Goal: Information Seeking & Learning: Find specific fact

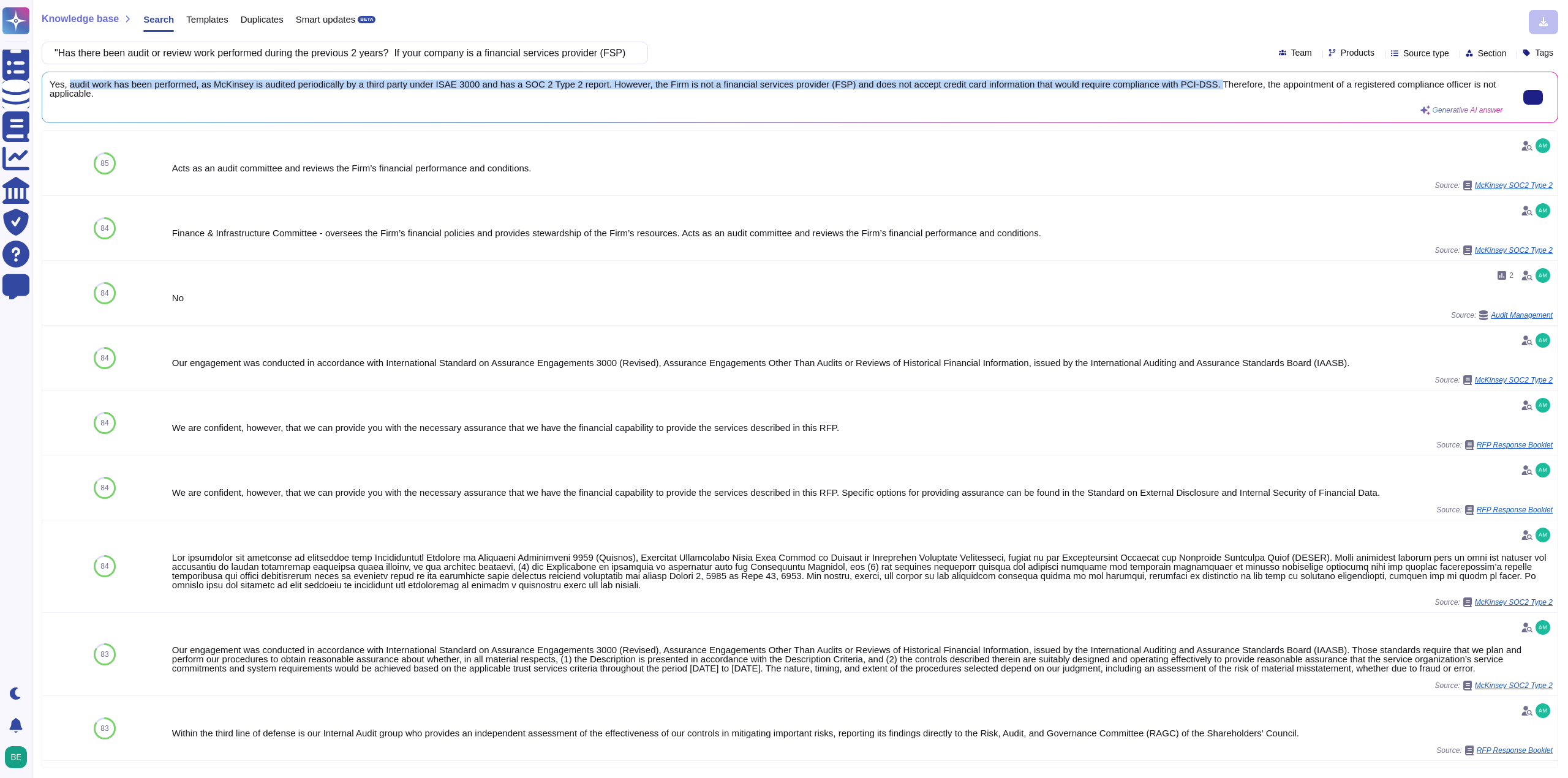
drag, startPoint x: 68, startPoint y: 82, endPoint x: 1203, endPoint y: 81, distance: 1135.0
click at [1203, 81] on span "Yes, audit work has been performed, as McKinsey is audited periodically by a th…" at bounding box center [776, 89] width 1453 height 19
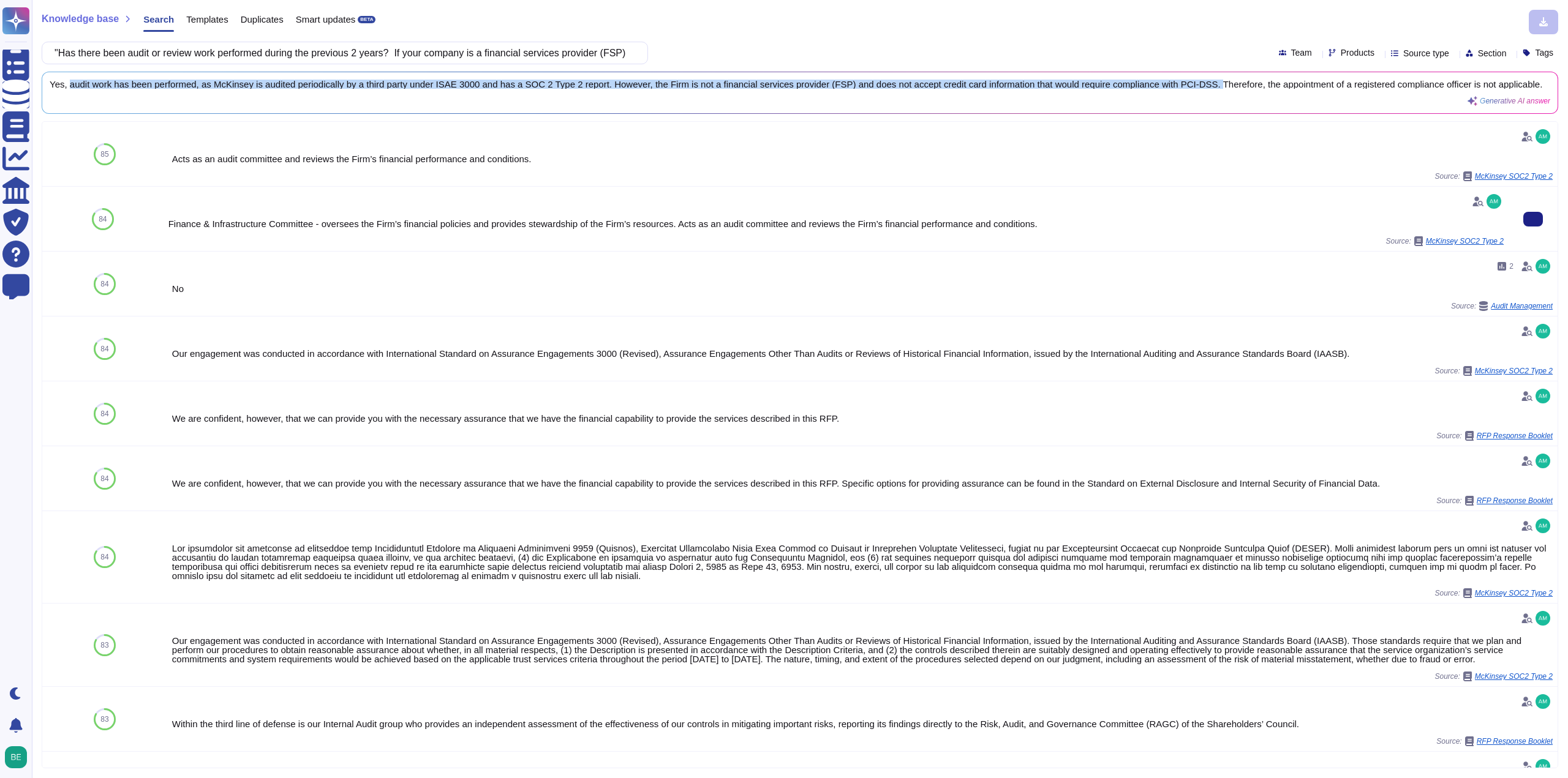
copy span "audit work has been performed, as McKinsey is audited periodically by a third p…"
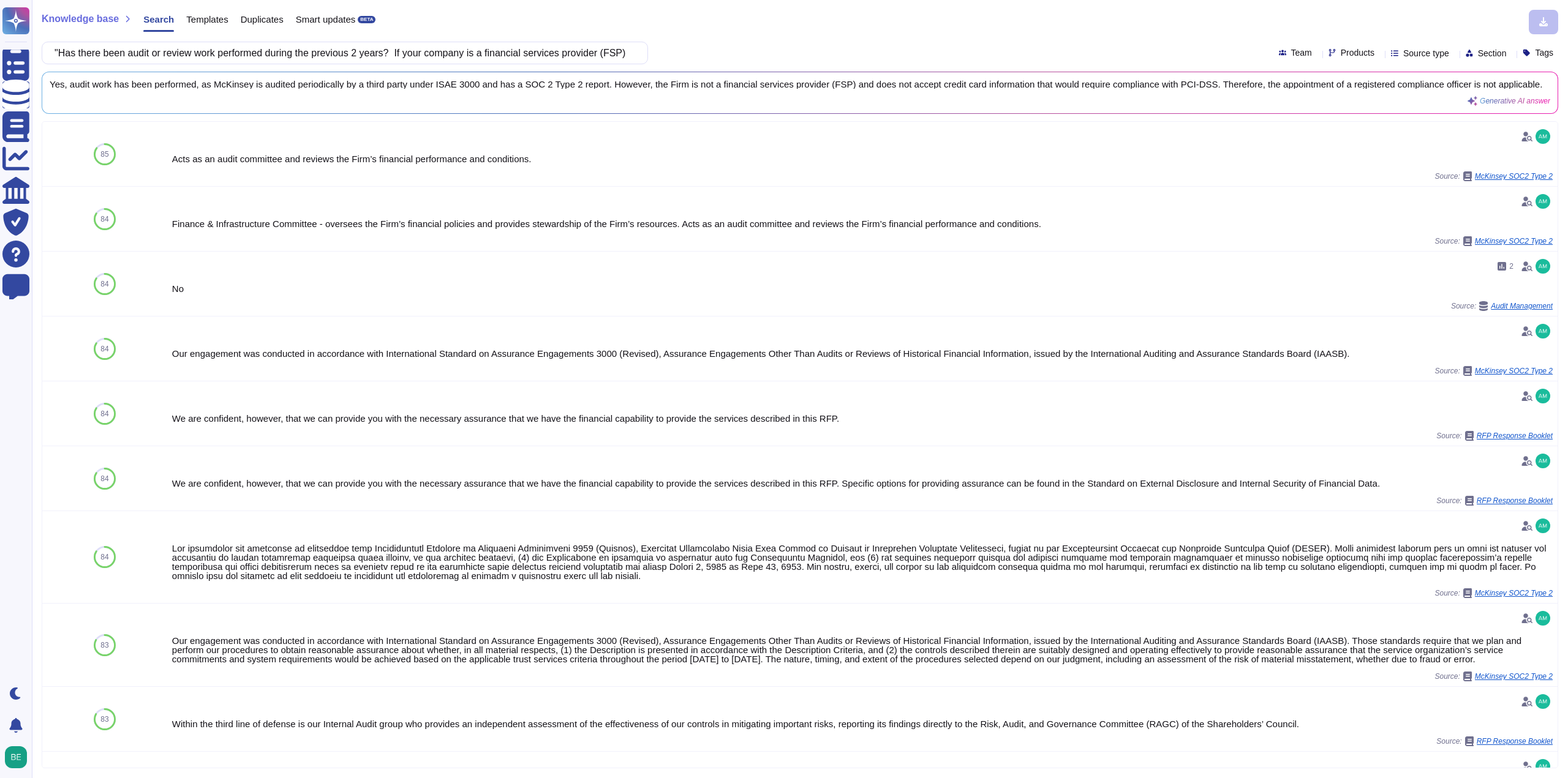
click at [876, 67] on div "Knowledge base Search Templates Duplicates Smart updates BETA "Has there been a…" at bounding box center [800, 389] width 1536 height 778
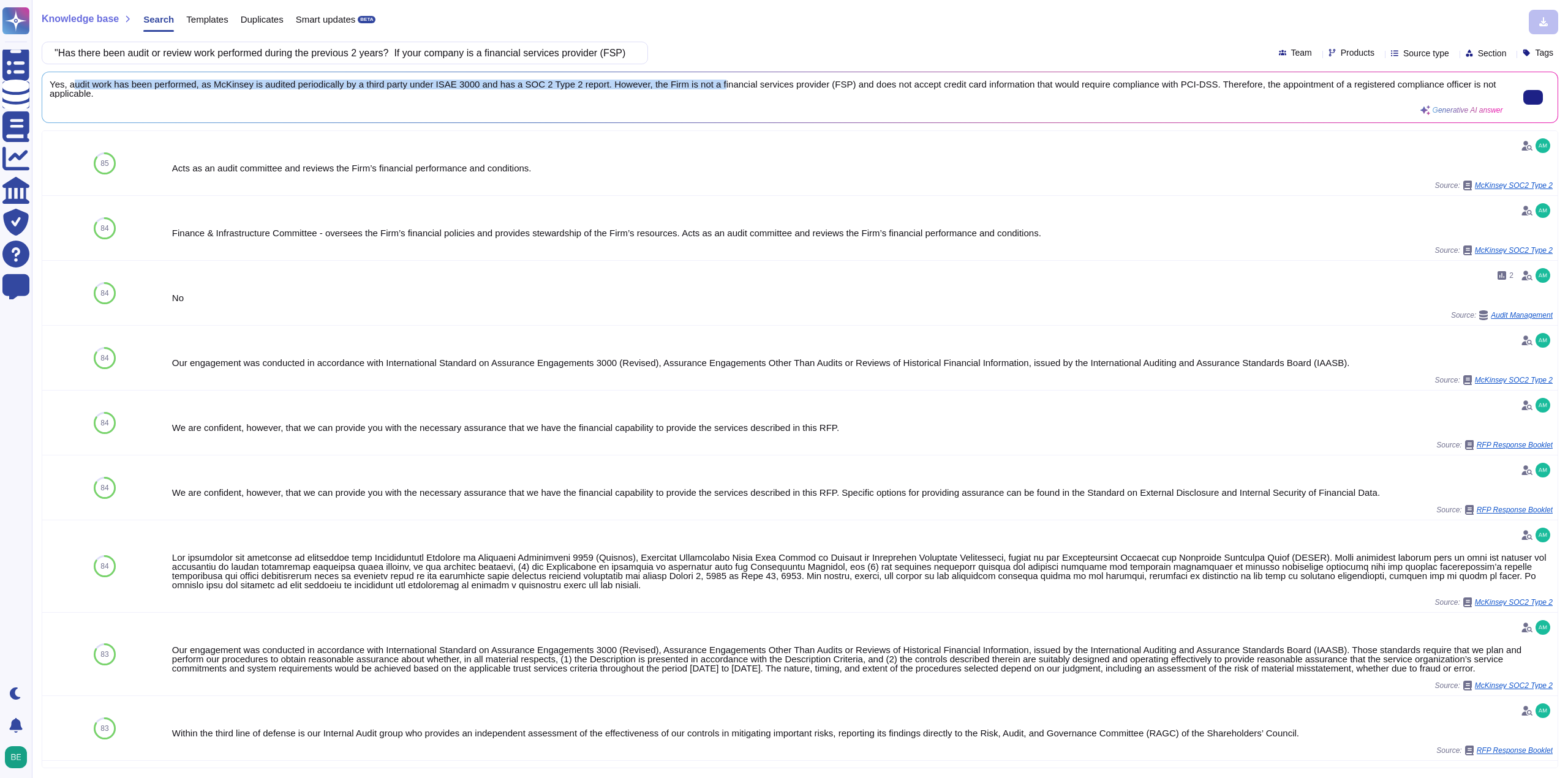
drag, startPoint x: 70, startPoint y: 85, endPoint x: 715, endPoint y: 82, distance: 645.0
click at [715, 82] on span "Yes, audit work has been performed, as McKinsey is audited periodically by a th…" at bounding box center [776, 89] width 1453 height 19
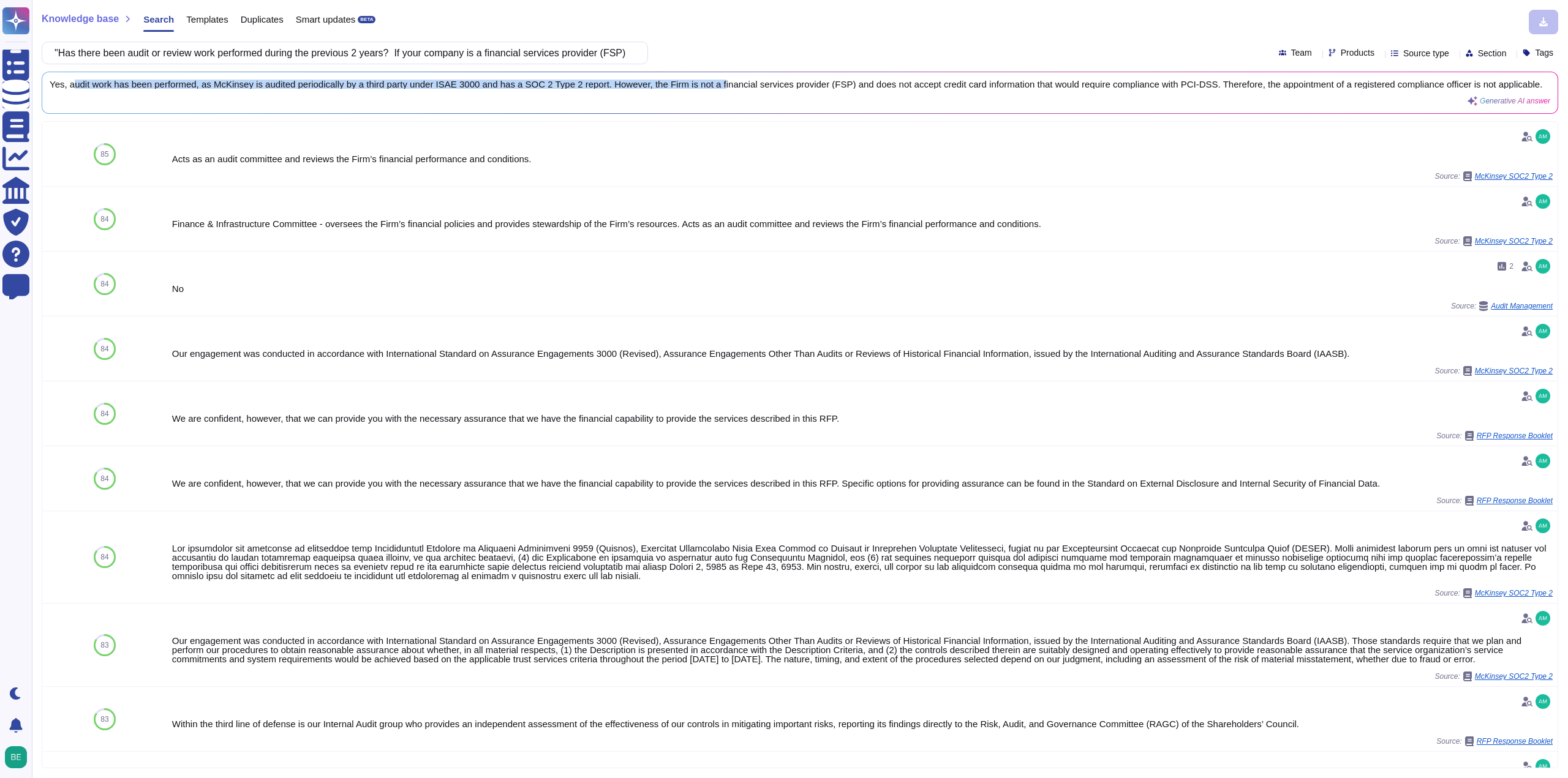
click at [193, 79] on div "Yes, audit work has been performed, as McKinsey is audited periodically by a th…" at bounding box center [800, 93] width 1515 height 41
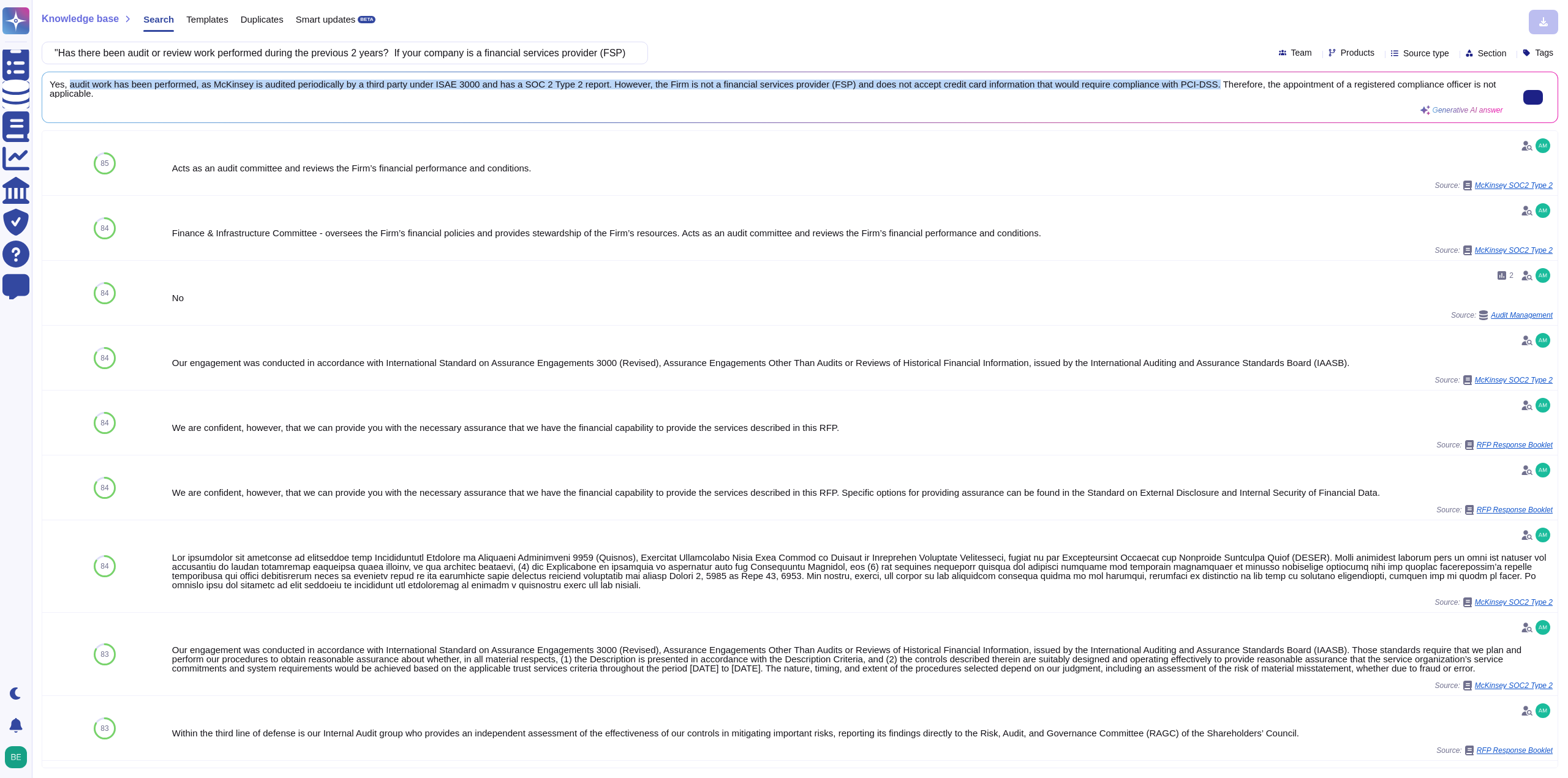
drag, startPoint x: 67, startPoint y: 86, endPoint x: 1202, endPoint y: 88, distance: 1135.0
click at [1202, 88] on span "Yes, audit work has been performed, as McKinsey is audited periodically by a th…" at bounding box center [776, 89] width 1453 height 19
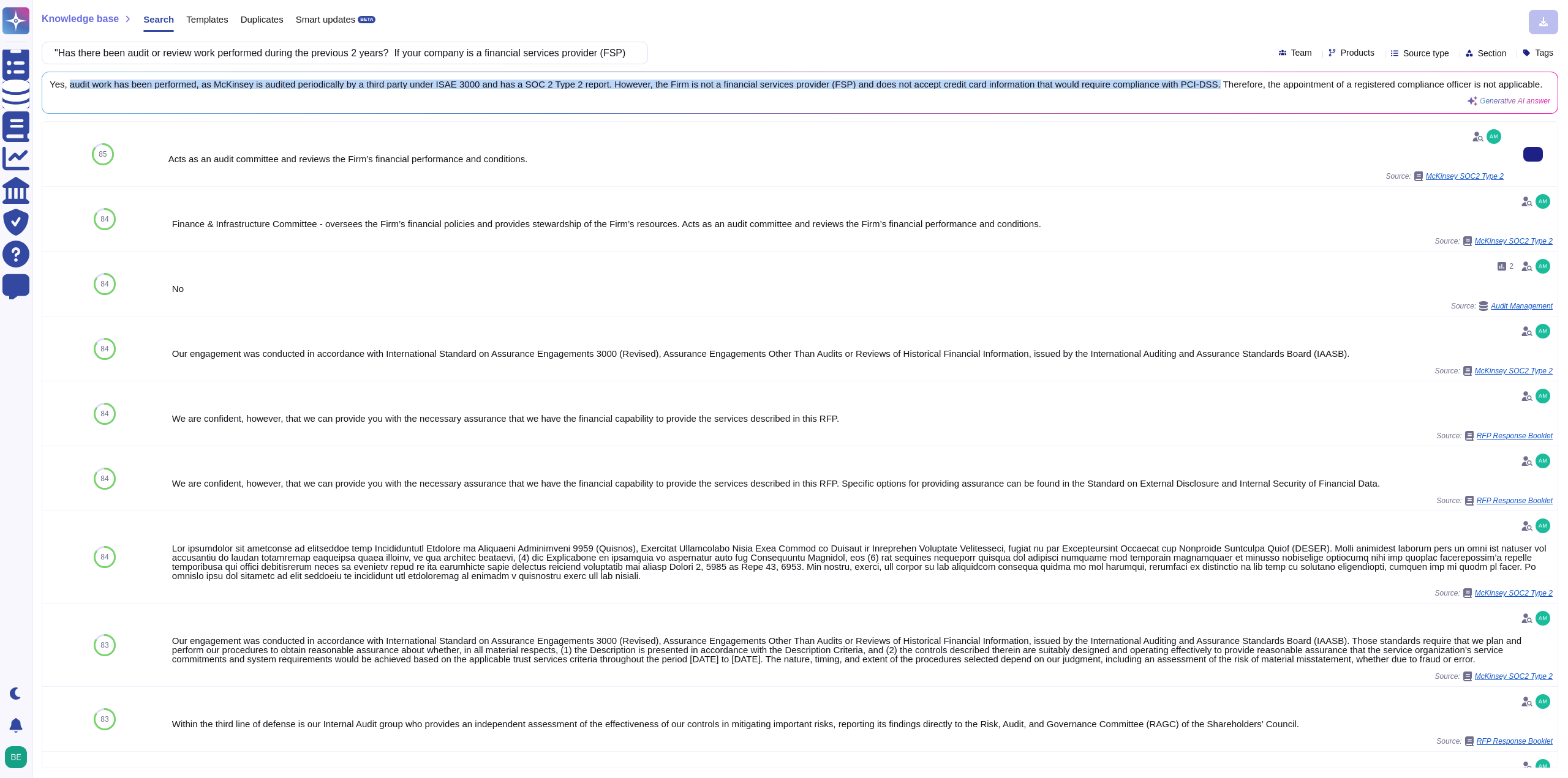
copy span "audit work has been performed, as McKinsey is audited periodically by a third p…"
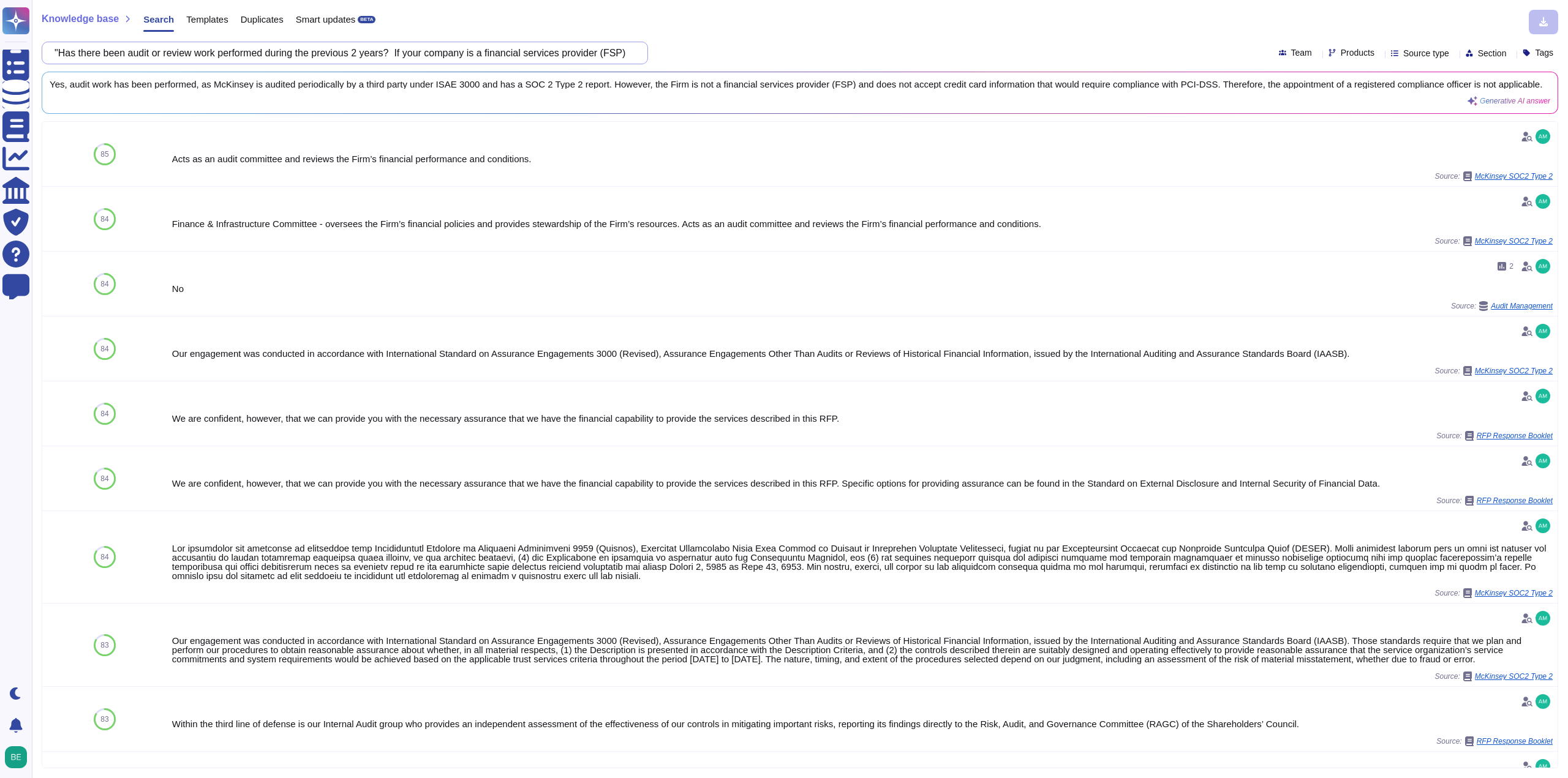
click at [405, 48] on input ""Has there been audit or review work performed during the previous 2 years? If …" at bounding box center [341, 53] width 587 height 21
paste input "Are there mechanisms to manage risk and controls in line with legislation and e…"
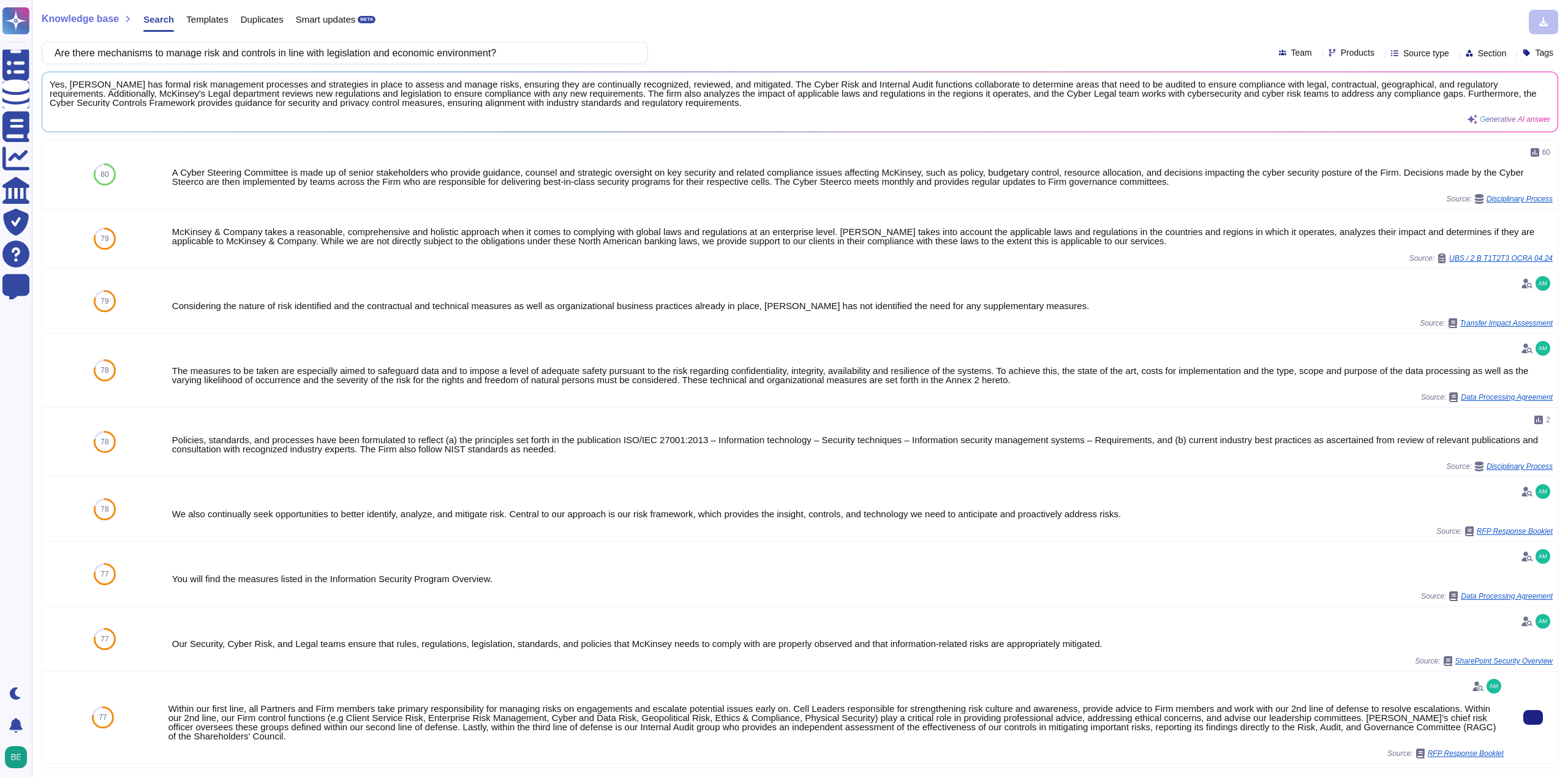
type input "Are there mechanisms to manage risk and controls in line with legislation and e…"
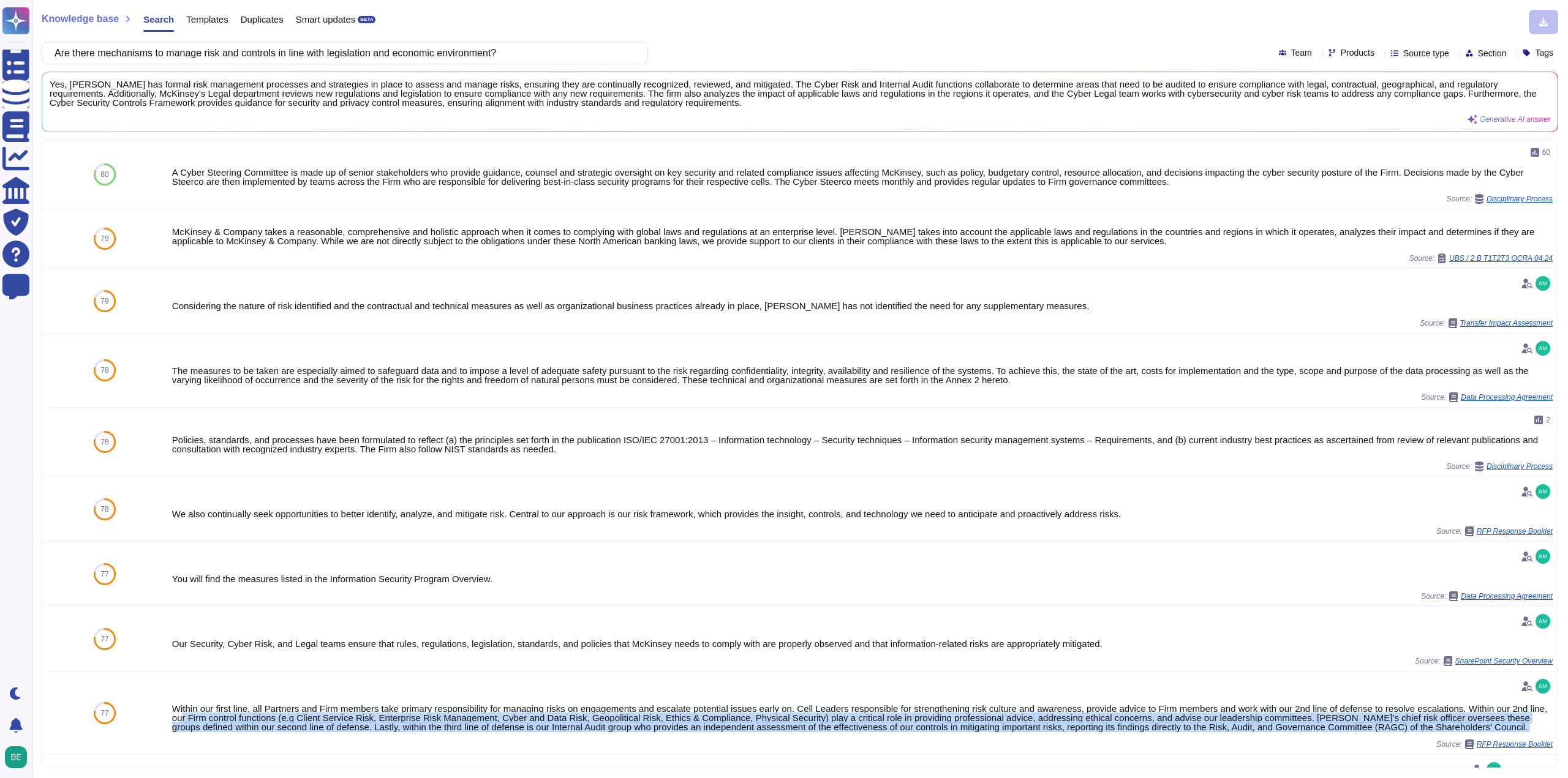
drag, startPoint x: 216, startPoint y: 732, endPoint x: 228, endPoint y: 758, distance: 28.6
click at [228, 758] on div "80 60 A Cyber Steering Committee is made up of senior stakeholders who provide …" at bounding box center [800, 667] width 1515 height 1054
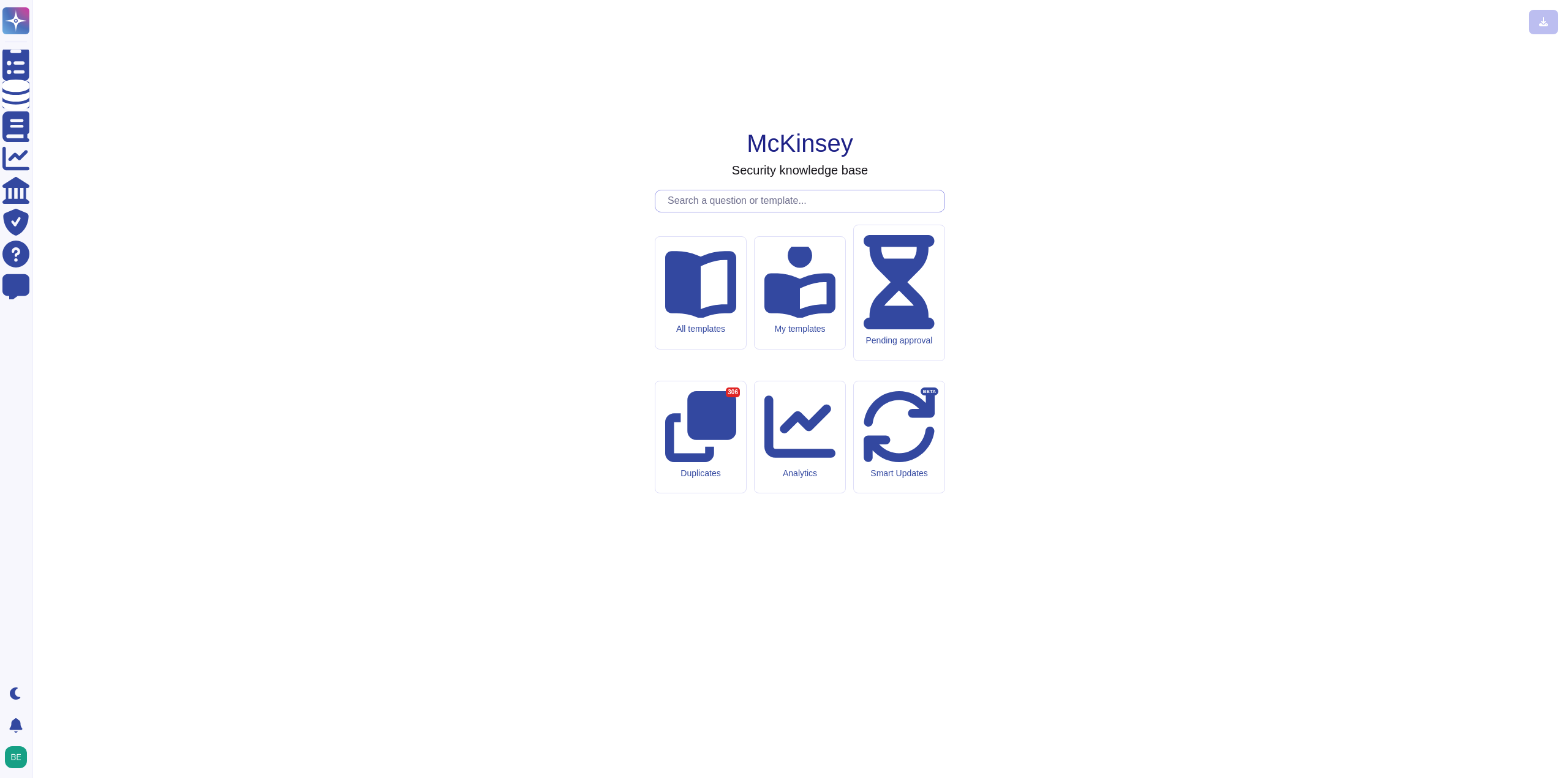
click at [711, 212] on input "text" at bounding box center [803, 201] width 283 height 21
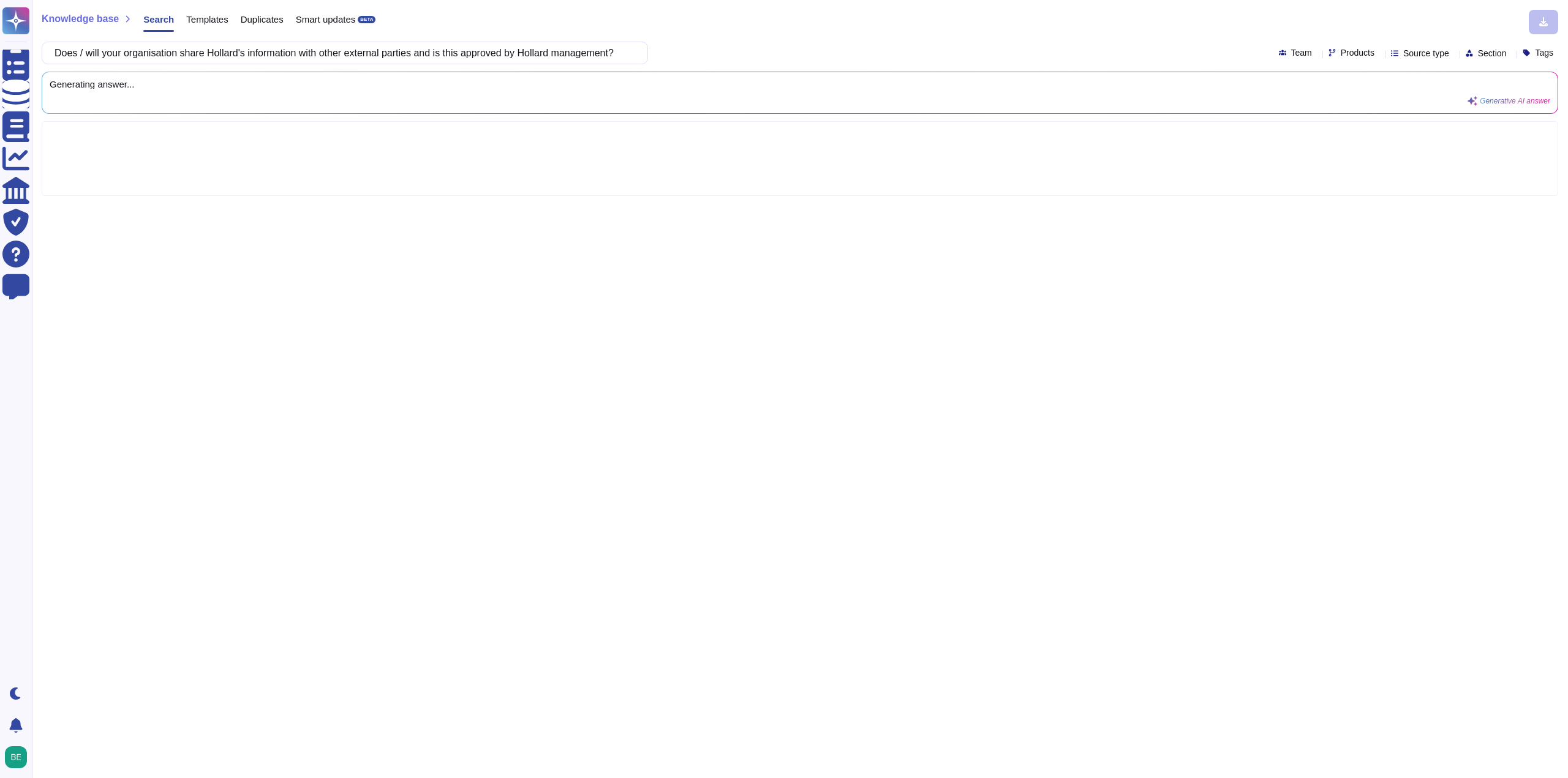
drag, startPoint x: 532, startPoint y: 53, endPoint x: 564, endPoint y: 48, distance: 32.4
click at [564, 48] on input "Does / will your organisation share Hollard's information with other external p…" at bounding box center [341, 53] width 587 height 21
drag, startPoint x: 217, startPoint y: 50, endPoint x: 250, endPoint y: 48, distance: 33.1
click at [250, 48] on input "Does / will your organisation share [PERSON_NAME] information with other extern…" at bounding box center [341, 53] width 587 height 21
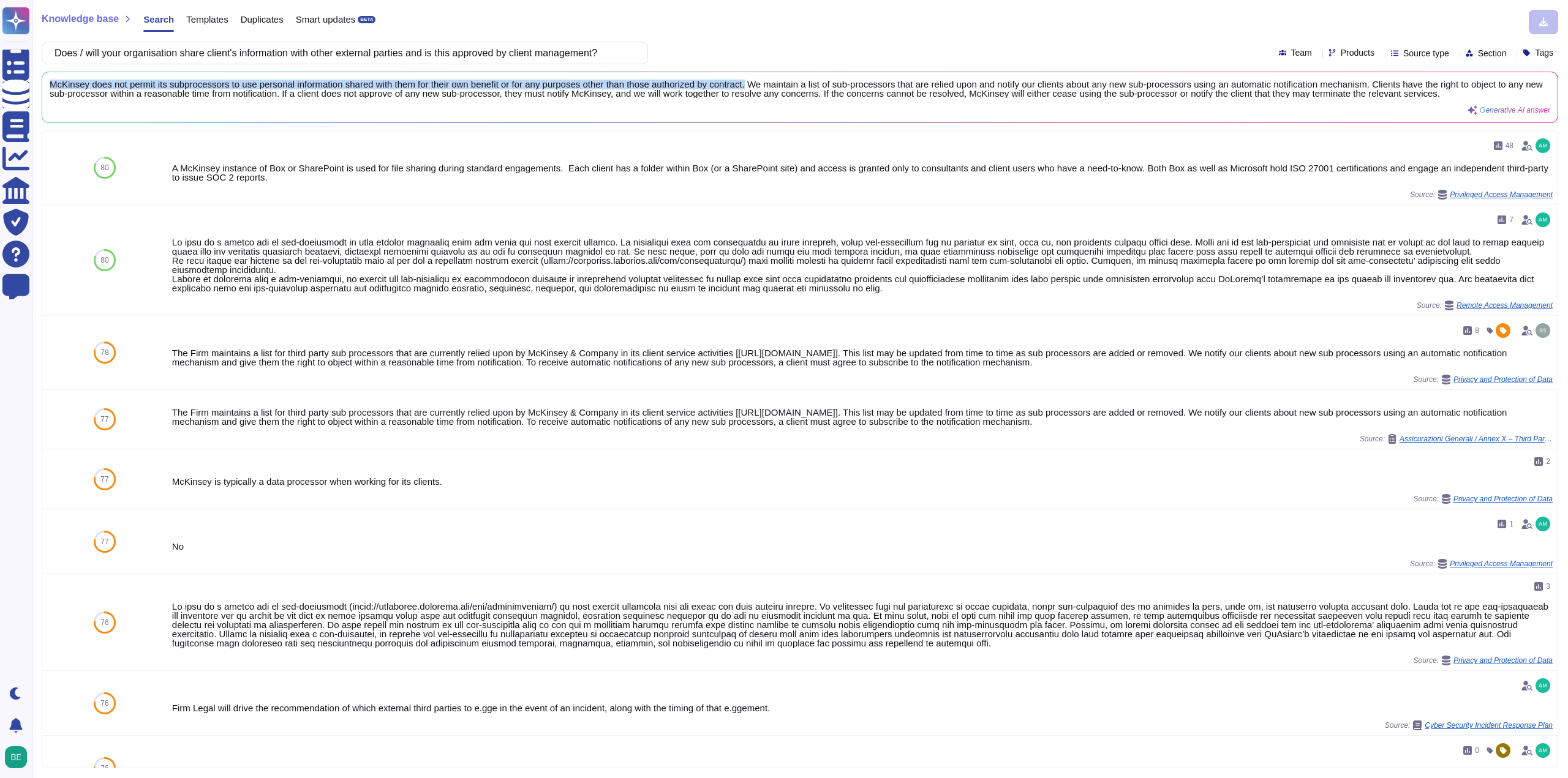
drag, startPoint x: 50, startPoint y: 85, endPoint x: 747, endPoint y: 76, distance: 697.1
click at [747, 76] on div "McKinsey does not permit its subprocessors to use personal information shared w…" at bounding box center [800, 98] width 1515 height 51
copy span "McKinsey does not permit its subprocessors to use personal information shared w…"
click at [487, 54] on input "Does / will your organisation share client's information with other external pa…" at bounding box center [341, 53] width 587 height 21
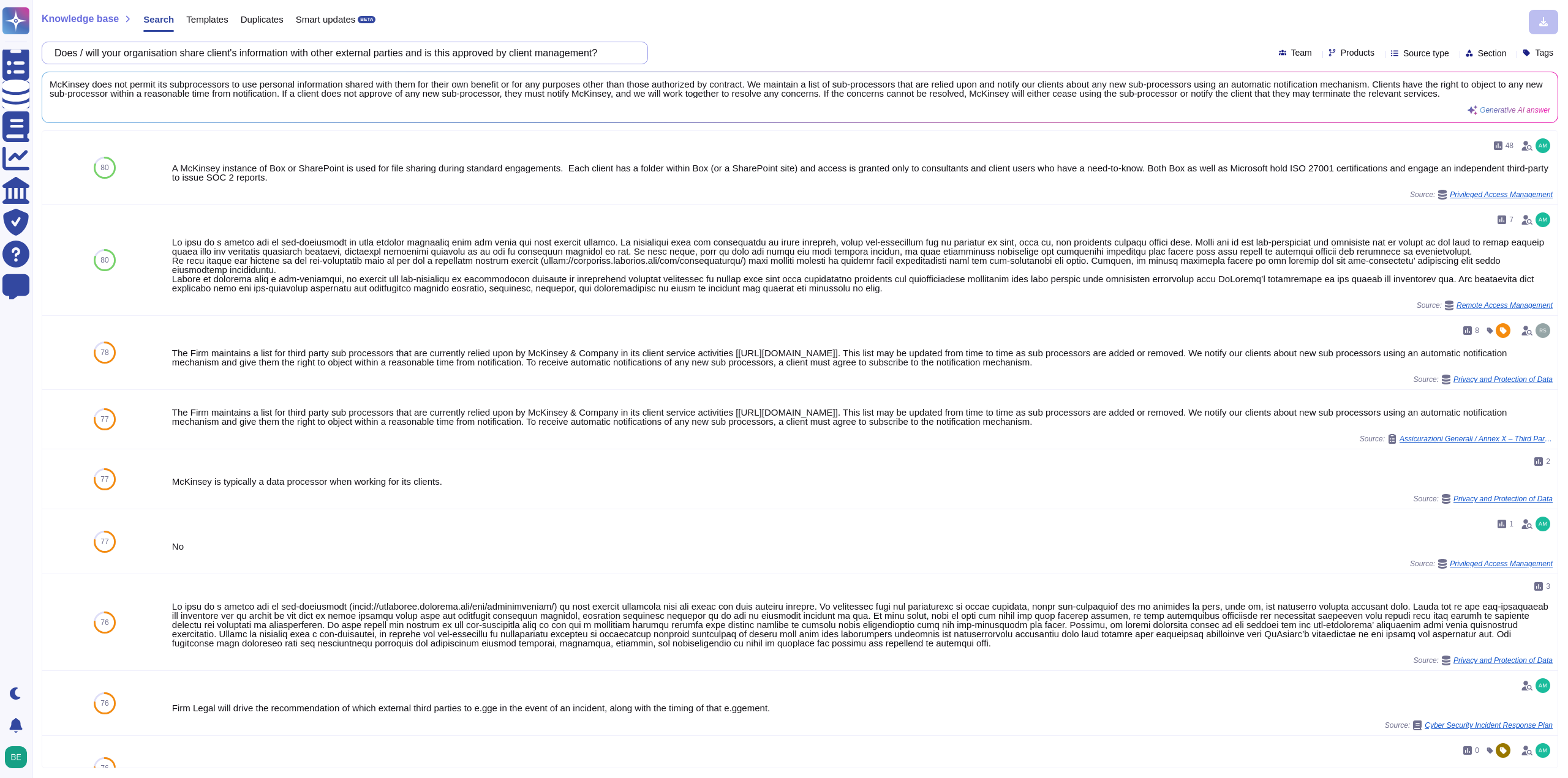
click at [487, 54] on input "Does / will your organisation share client's information with other external pa…" at bounding box center [341, 53] width 587 height 21
paste input "Are you making use of a registered Third Party to assist in shredding of paper,…"
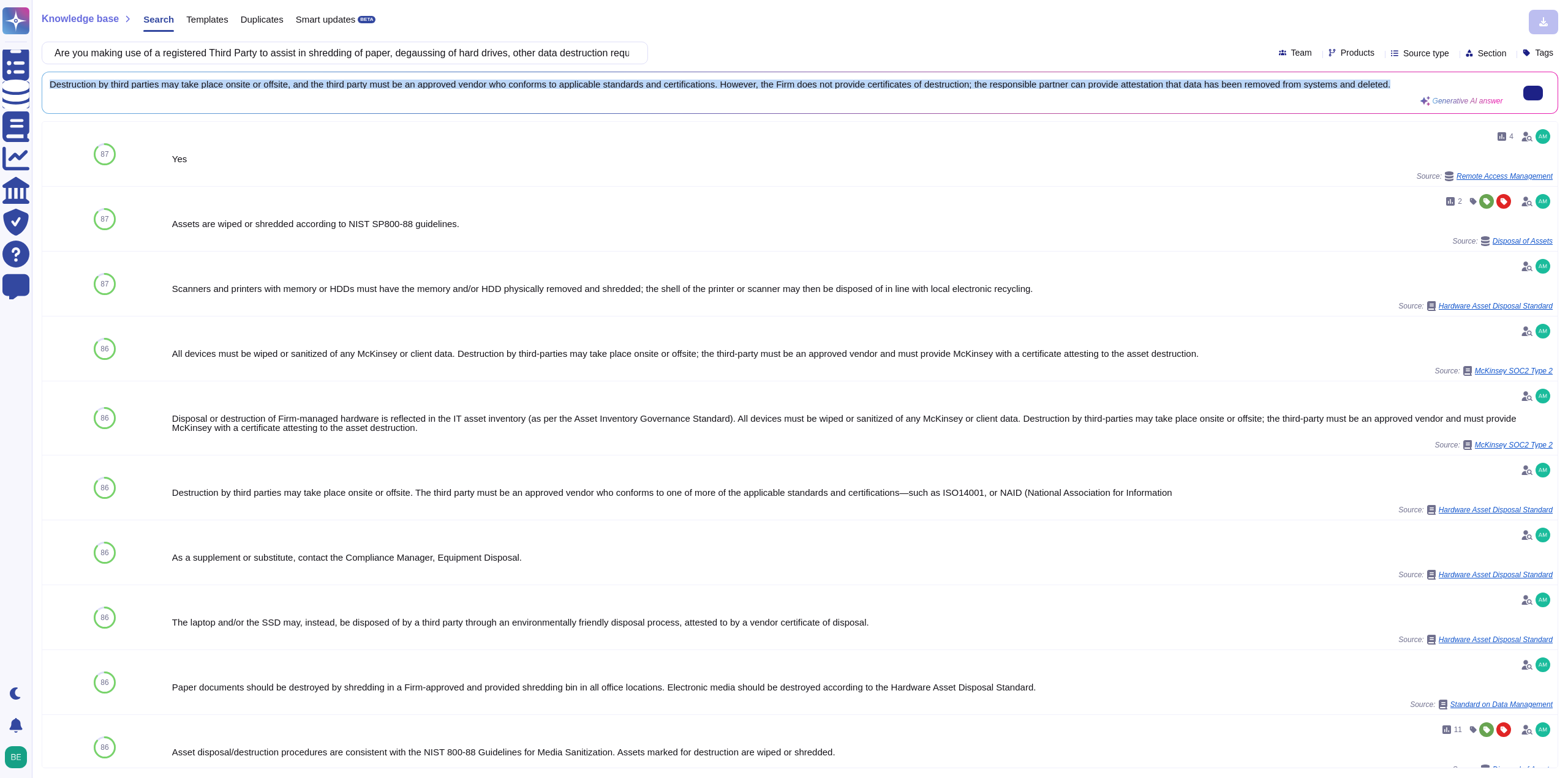
drag, startPoint x: 49, startPoint y: 85, endPoint x: 1414, endPoint y: 87, distance: 1365.0
click at [1414, 87] on div "Destruction by third parties may take place onsite or offsite, and the third pa…" at bounding box center [800, 93] width 1515 height 41
copy span "Destruction by third parties may take place onsite or offsite, and the third pa…"
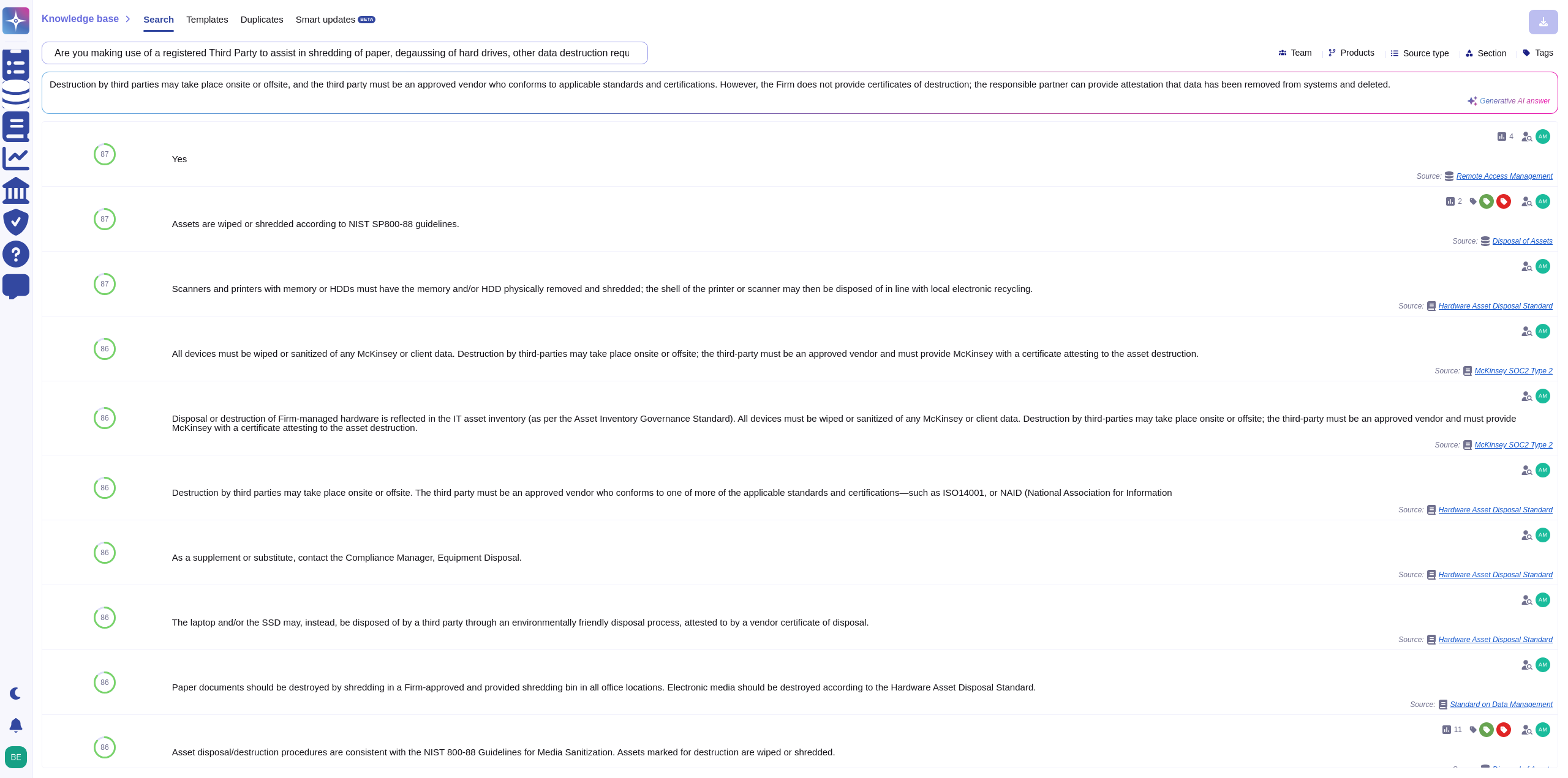
click at [452, 43] on input "Are you making use of a registered Third Party to assist in shredding of paper,…" at bounding box center [341, 53] width 587 height 21
paste input ""Is there a process to manage the end-to-end process of granting and revoking a…"
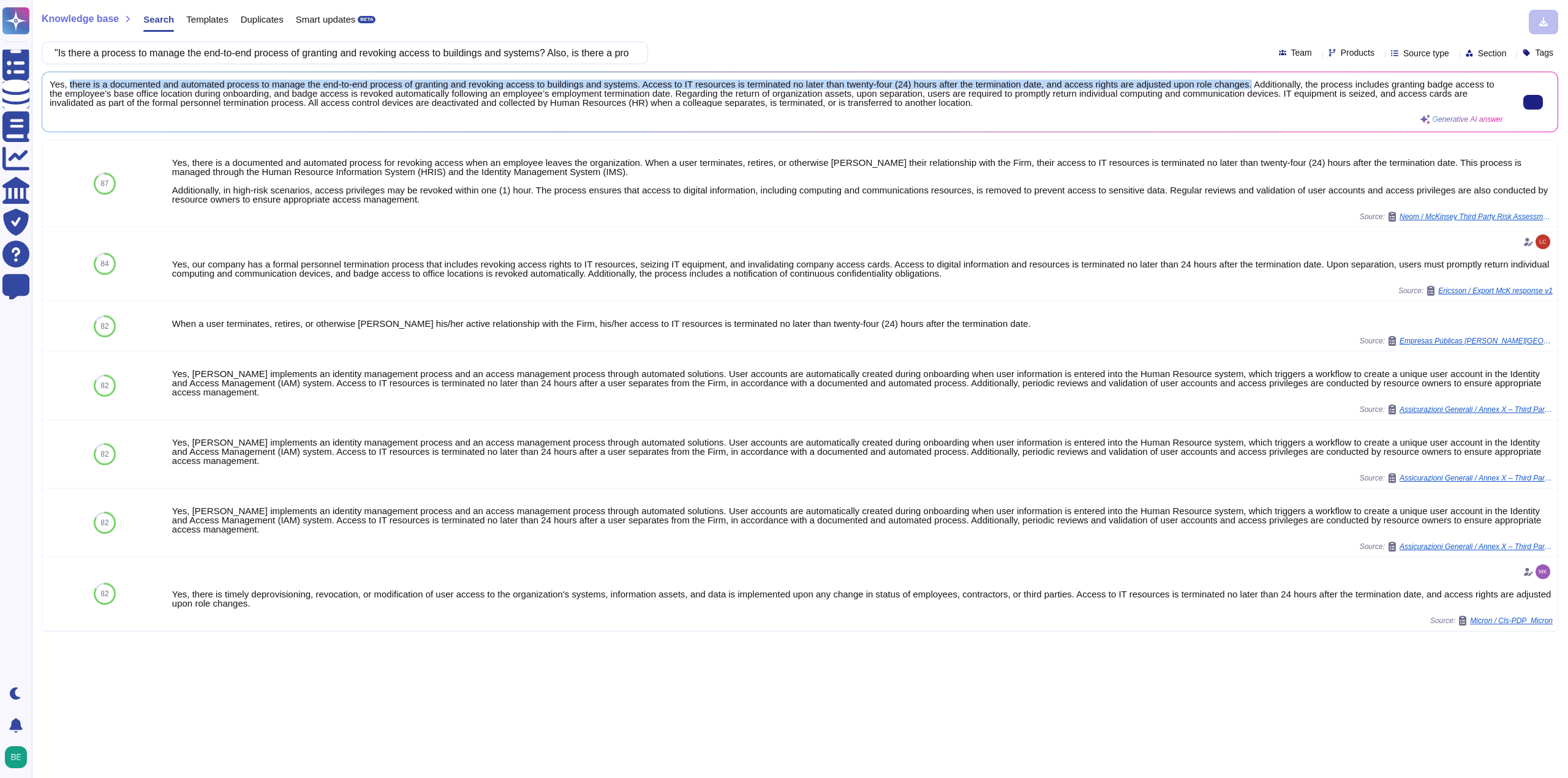
drag, startPoint x: 67, startPoint y: 82, endPoint x: 1244, endPoint y: 85, distance: 1177.0
click at [1244, 85] on span "Yes, there is a documented and automated process to manage the end-to-end proce…" at bounding box center [776, 94] width 1453 height 28
copy span "there is a documented and automated process to manage the end-to-end process of…"
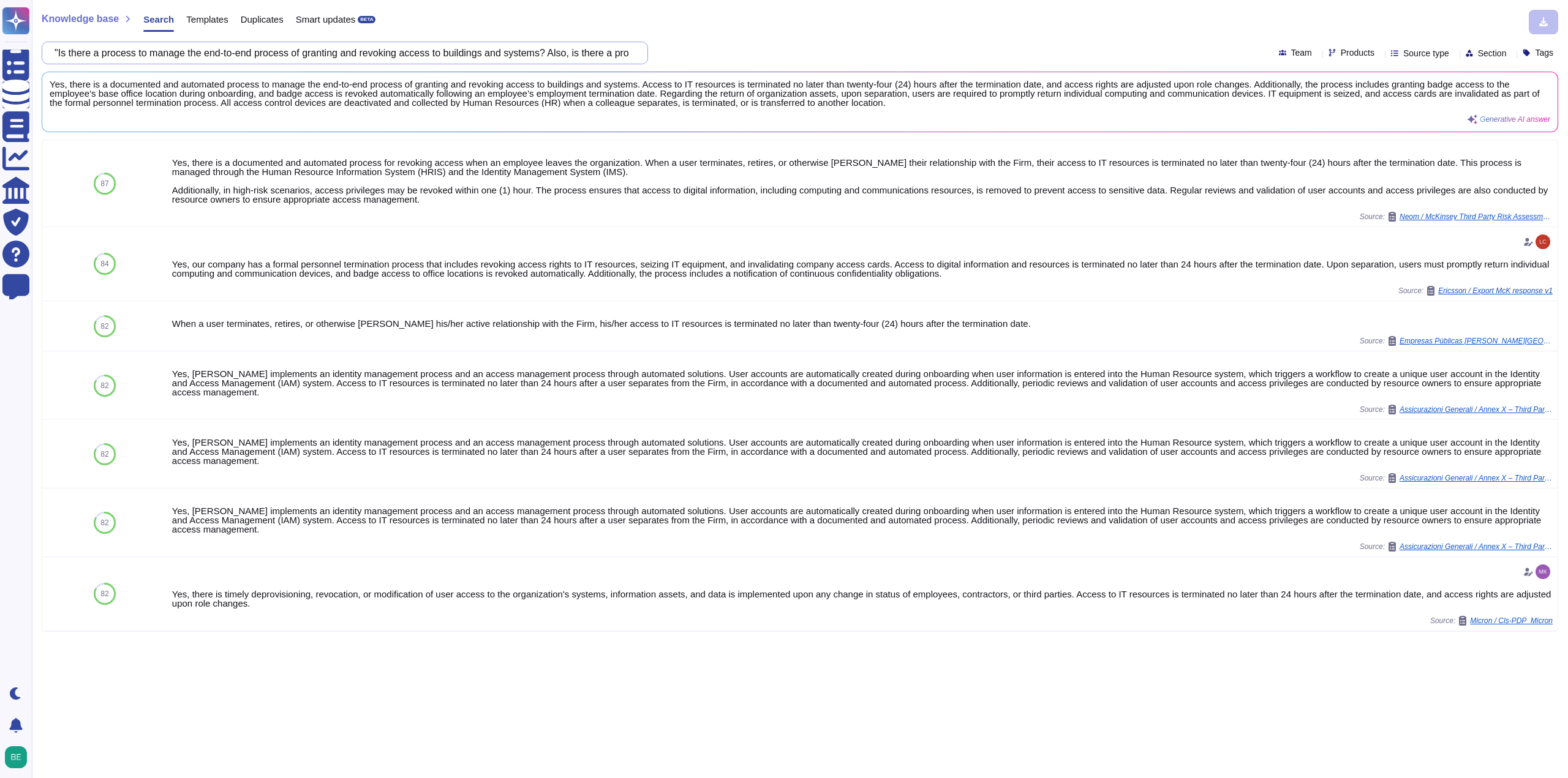
click at [433, 55] on input ""Is there a process to manage the end-to-end process of granting and revoking a…" at bounding box center [341, 53] width 587 height 21
paste input "Physical: you have physical access controls in place to ensure only authorised …"
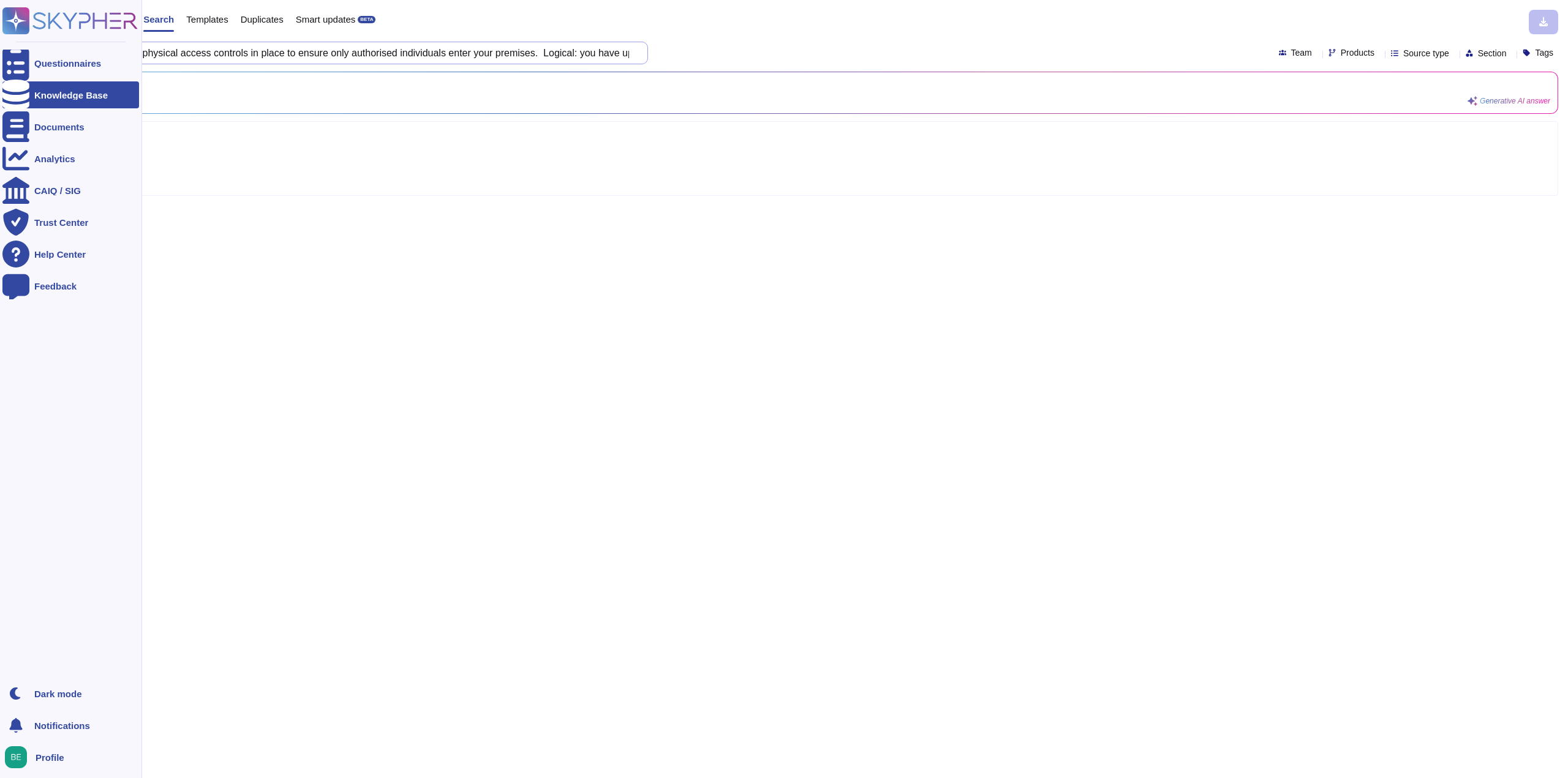
drag, startPoint x: 276, startPoint y: 51, endPoint x: 0, endPoint y: 61, distance: 276.2
click at [0, 61] on div "Questionnaires Knowledge Base Documents Analytics CAIQ / SIG Trust Center Help …" at bounding box center [784, 389] width 1568 height 778
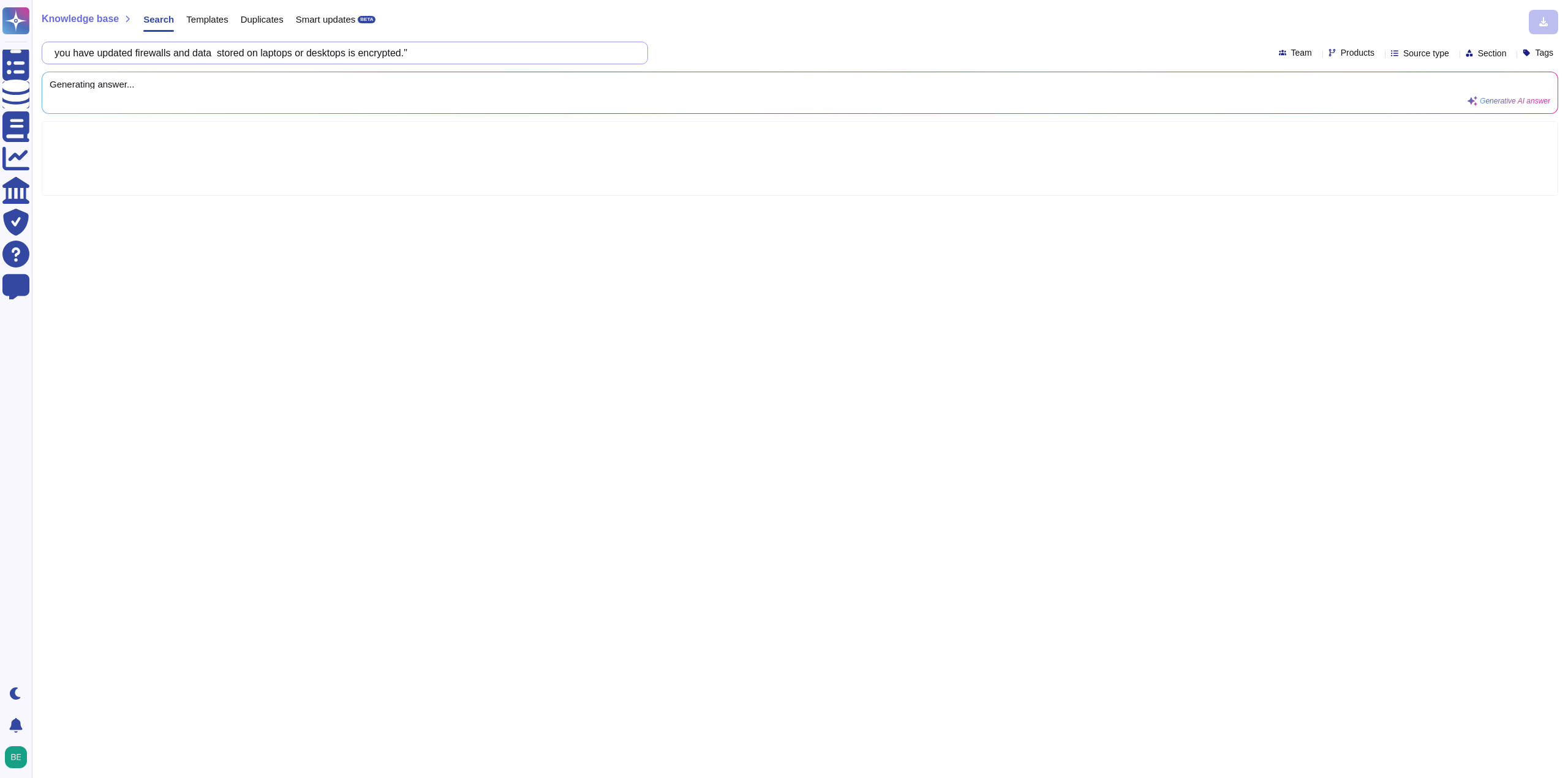
click at [479, 58] on input "you have updated firewalls and data stored on laptops or desktops is encrypted."" at bounding box center [341, 53] width 587 height 21
click at [747, 54] on div "you have updated firewalls and data stored on laptops or desktops is encrypted.…" at bounding box center [800, 53] width 1516 height 23
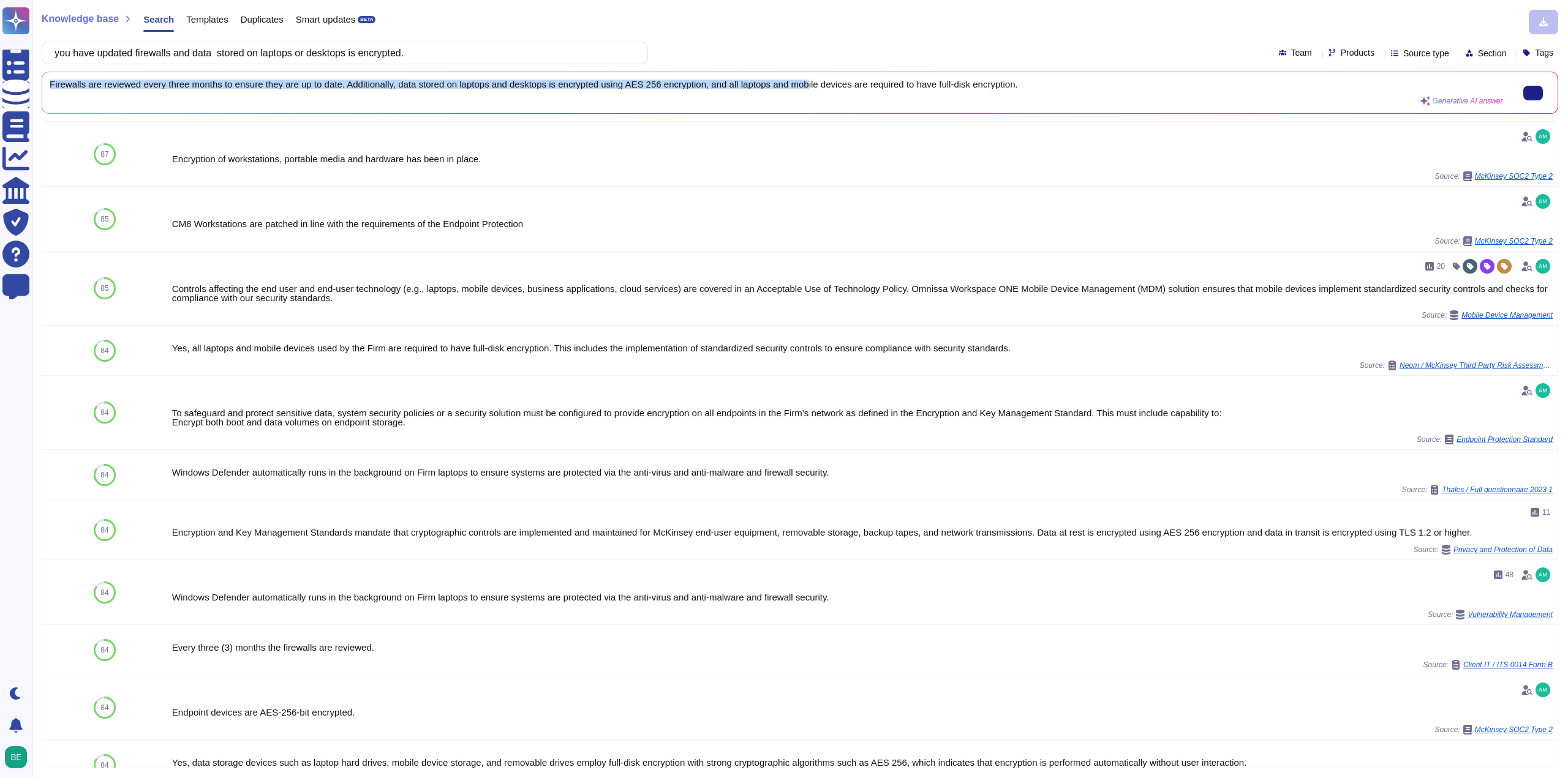
scroll to position [2, 0]
drag, startPoint x: 51, startPoint y: 85, endPoint x: 1096, endPoint y: 97, distance: 1045.1
click at [1096, 97] on div "Firewalls are reviewed every three months to ensure they are up to date. Additi…" at bounding box center [776, 93] width 1453 height 26
copy span "Firewalls are reviewed every three months to ensure they are up to date. Additi…"
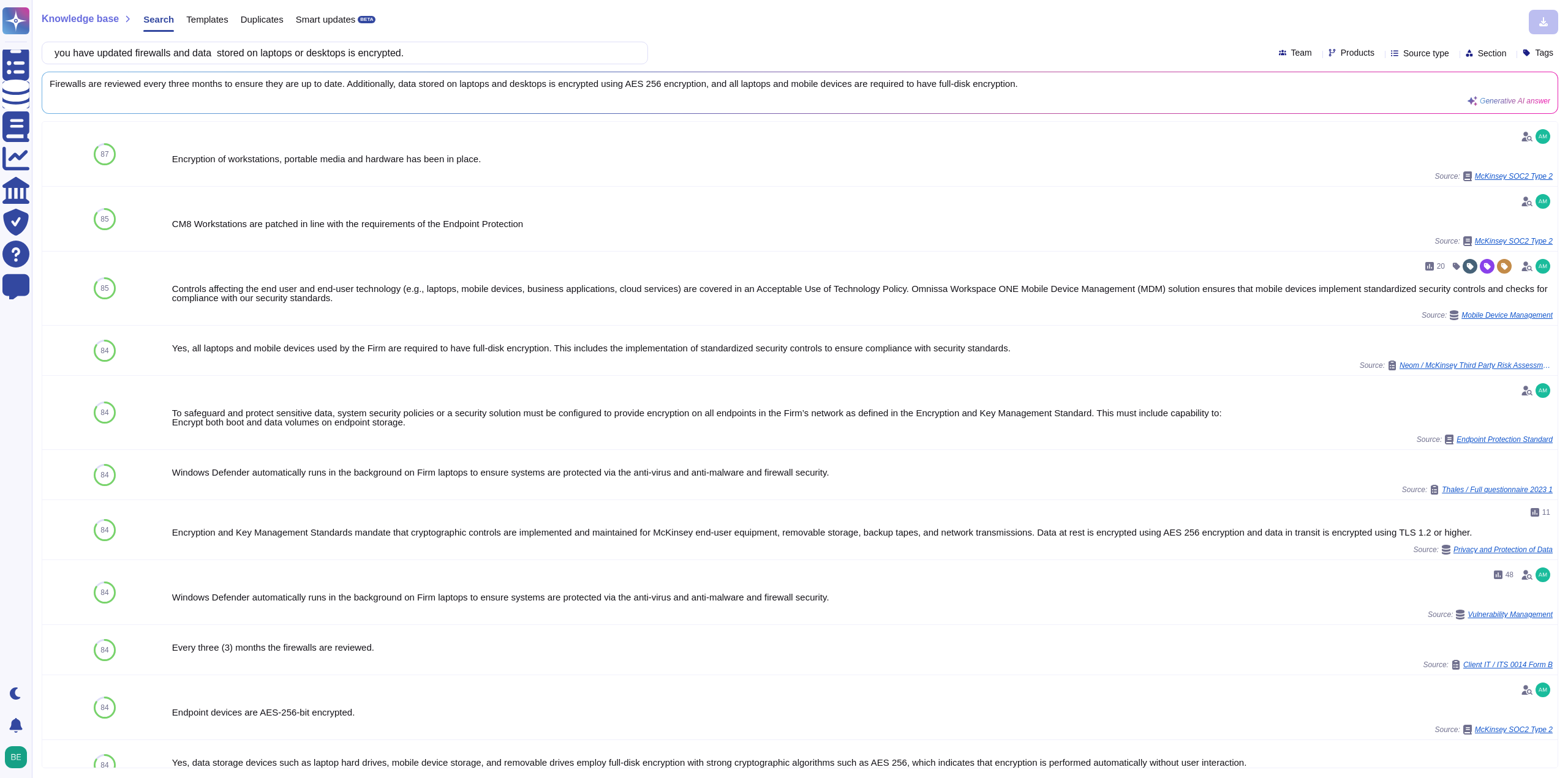
click at [430, 42] on div "you have updated firewalls and data stored on laptops or desktops is encrypted." at bounding box center [344, 53] width 606 height 23
click at [428, 56] on input "you have updated firewalls and data stored on laptops or desktops is encrypted." at bounding box center [341, 53] width 587 height 21
paste input ""Is there a legitimate requirement for trans-border flow of Hollard information…"
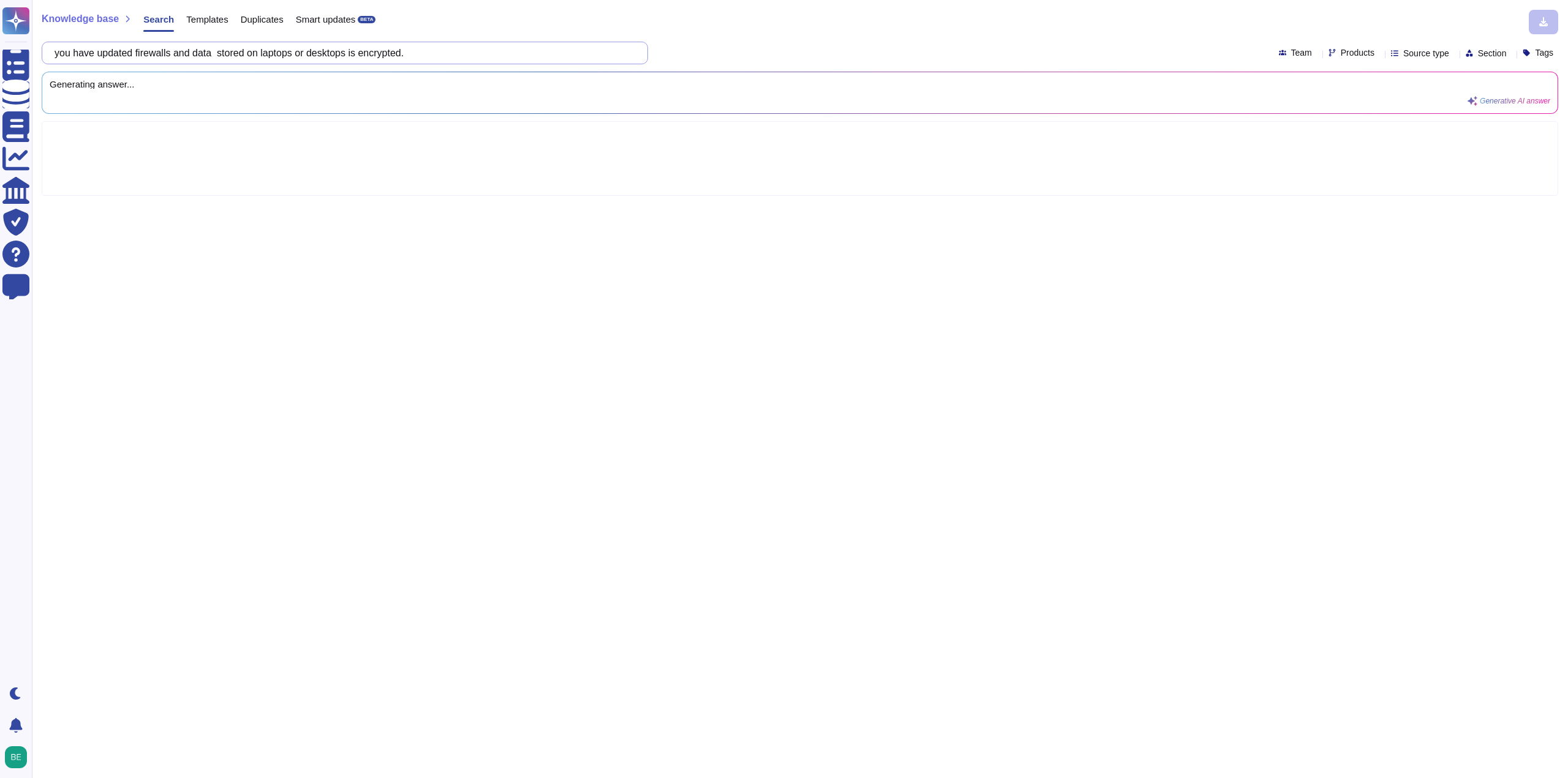
scroll to position [0, 600]
drag, startPoint x: 328, startPoint y: 54, endPoint x: 355, endPoint y: 55, distance: 27.0
click at [355, 55] on input ""Is there a legitimate requirement for trans-border flow of Hollard information…" at bounding box center [341, 53] width 587 height 21
drag, startPoint x: 285, startPoint y: 55, endPoint x: 74, endPoint y: 39, distance: 211.6
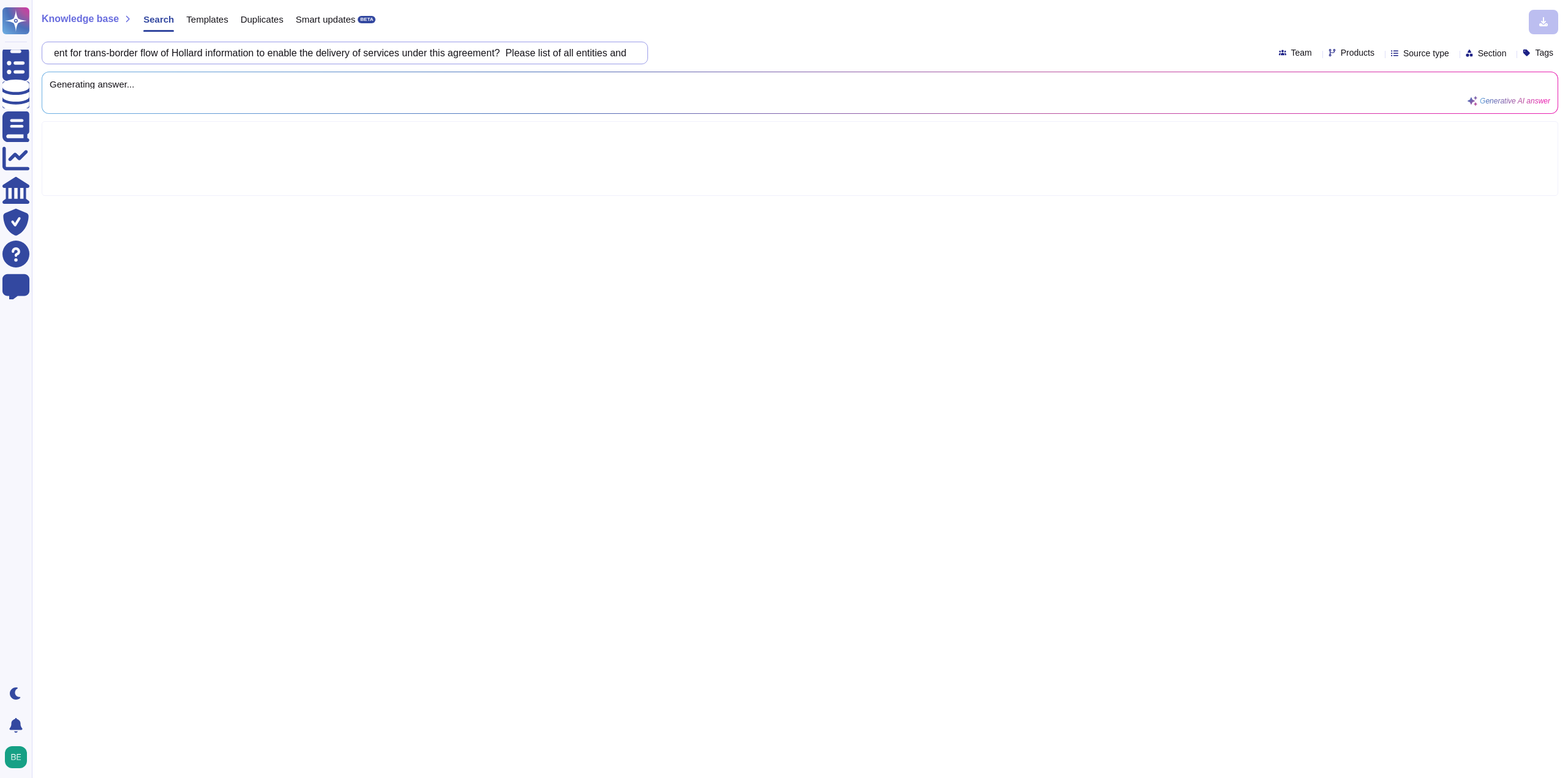
click at [54, 43] on div ""Is there a legitimate requirement for trans-border flow of Hollard information…" at bounding box center [344, 53] width 606 height 23
click at [387, 52] on input ""Is there a legitimate requirement for trans-border flow of Hollard information…" at bounding box center [341, 53] width 587 height 21
drag, startPoint x: 321, startPoint y: 53, endPoint x: 348, endPoint y: 55, distance: 27.1
click at [348, 55] on input ""Is there a legitimate requirement for trans-border flow of Hollard information…" at bounding box center [341, 53] width 587 height 21
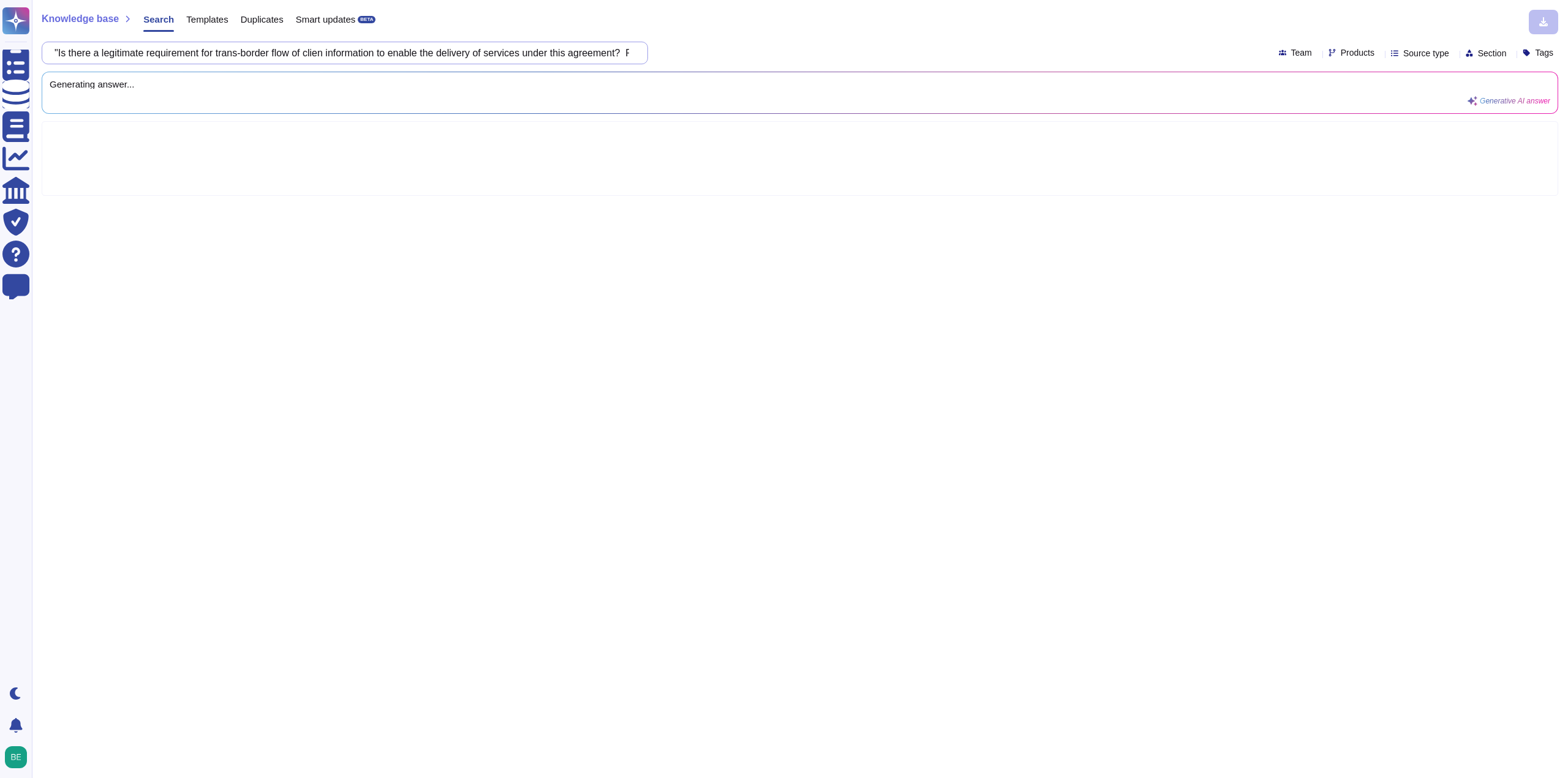
type input ""Is there a legitimate requirement for trans-border flow of client information …"
click at [282, 55] on input ""Is there a legitimate requirement for trans-border flow of client information …" at bounding box center [341, 53] width 587 height 21
click at [72, 58] on input ""Is there a legitimate requirement for trans-border flow of client information …" at bounding box center [341, 53] width 587 height 21
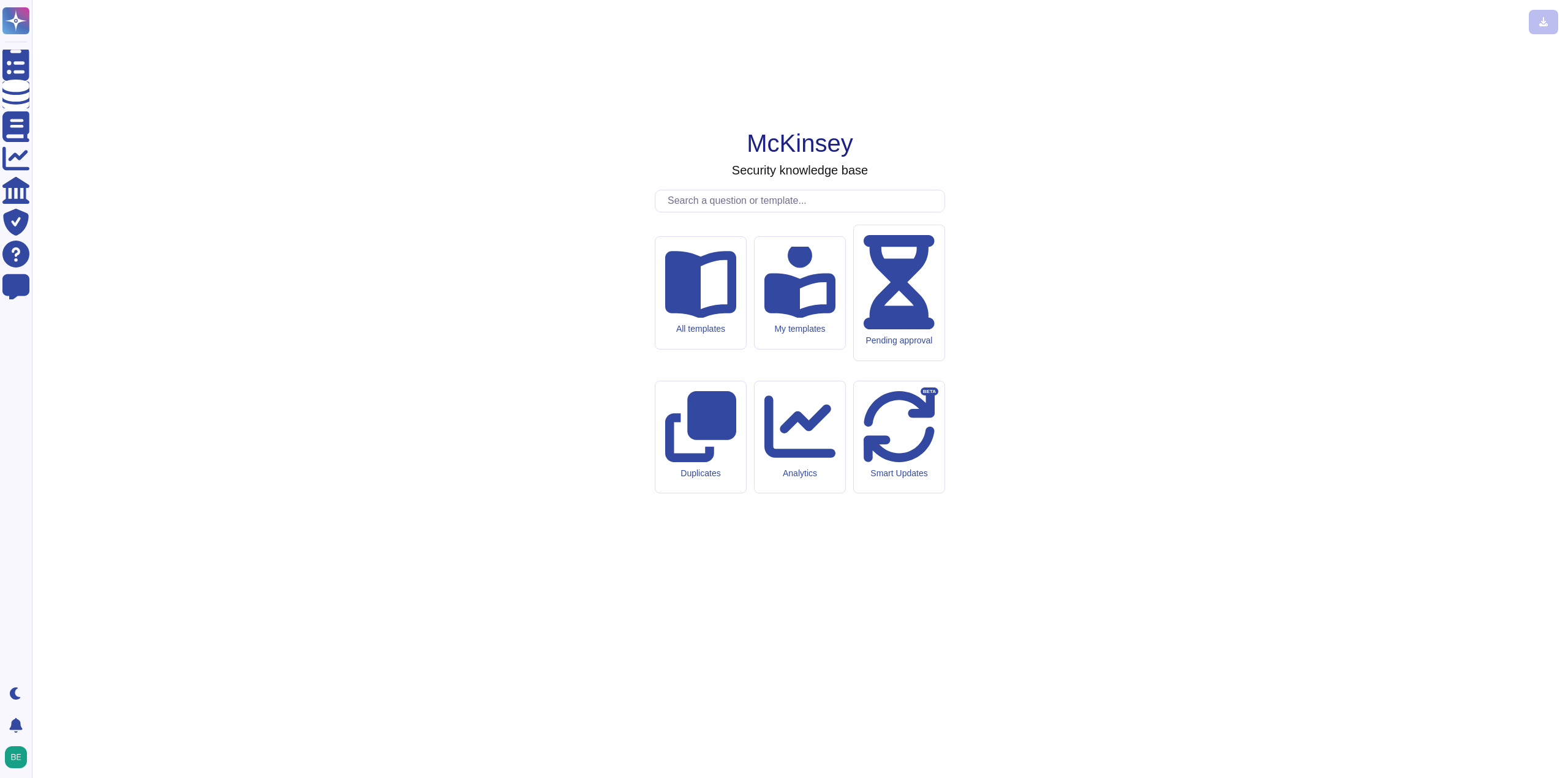
click at [763, 212] on input "text" at bounding box center [803, 201] width 283 height 21
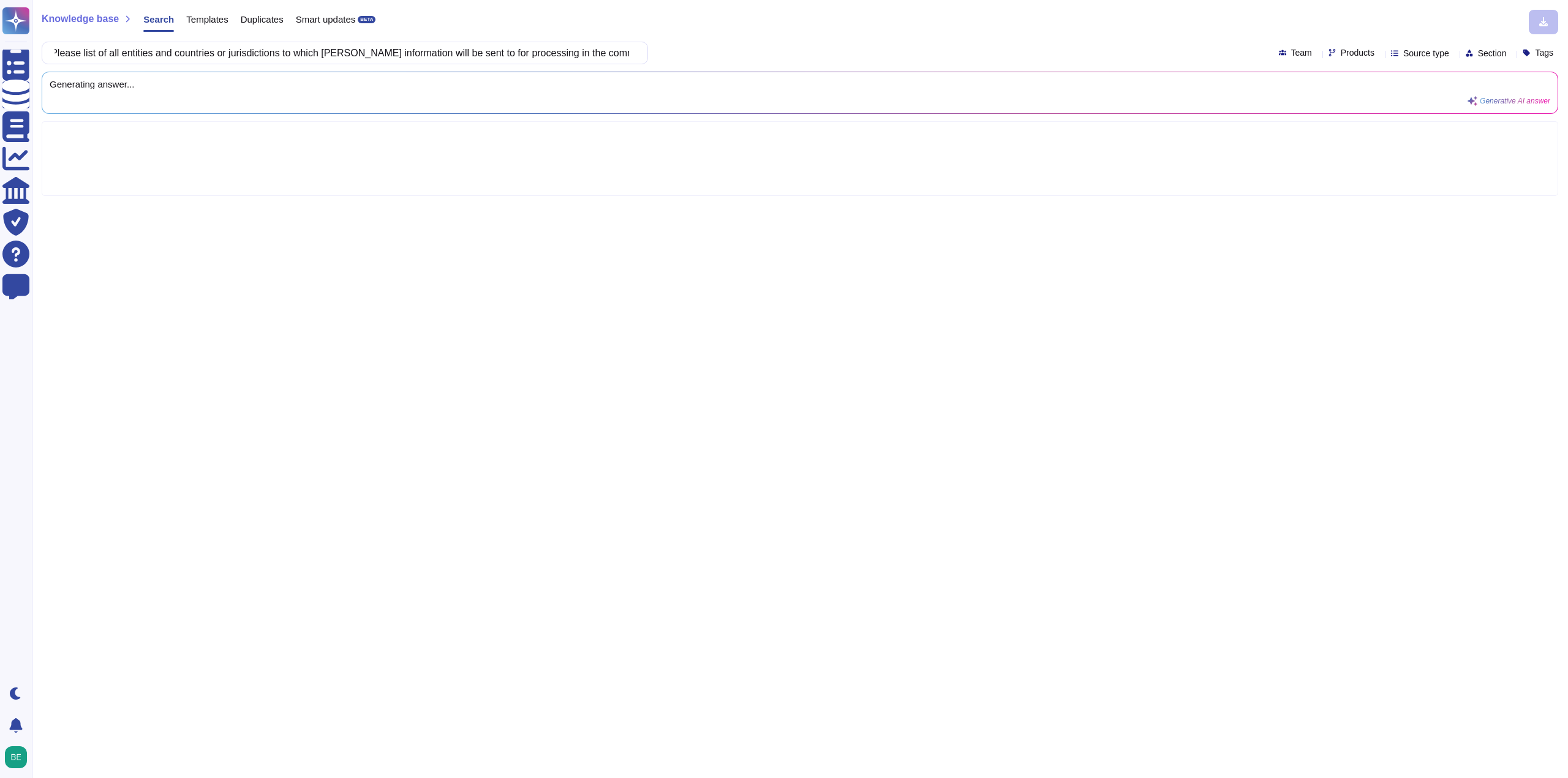
scroll to position [0, 582]
drag, startPoint x: 342, startPoint y: 50, endPoint x: 373, endPoint y: 51, distance: 31.0
click at [373, 51] on input ""Is there a legitimate requirement for trans-border flow of Hollard information…" at bounding box center [341, 53] width 587 height 21
drag, startPoint x: 390, startPoint y: 50, endPoint x: 122, endPoint y: 48, distance: 268.0
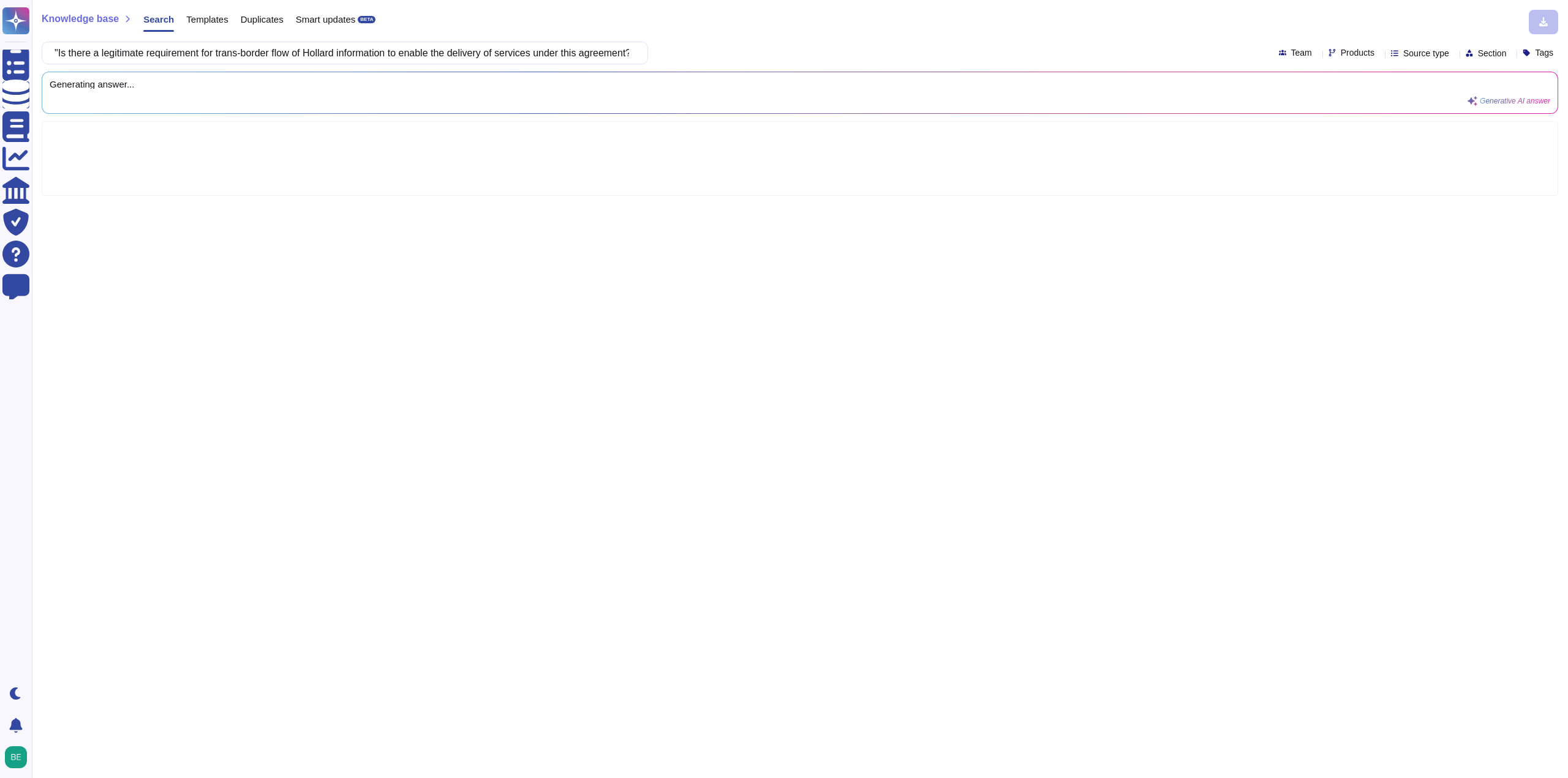
click at [122, 48] on input ""Is there a legitimate requirement for trans-border flow of Hollard information…" at bounding box center [341, 53] width 587 height 21
click at [328, 56] on input ""Is there a legitimate requirement for trans-border flow of Hollard information…" at bounding box center [341, 53] width 587 height 21
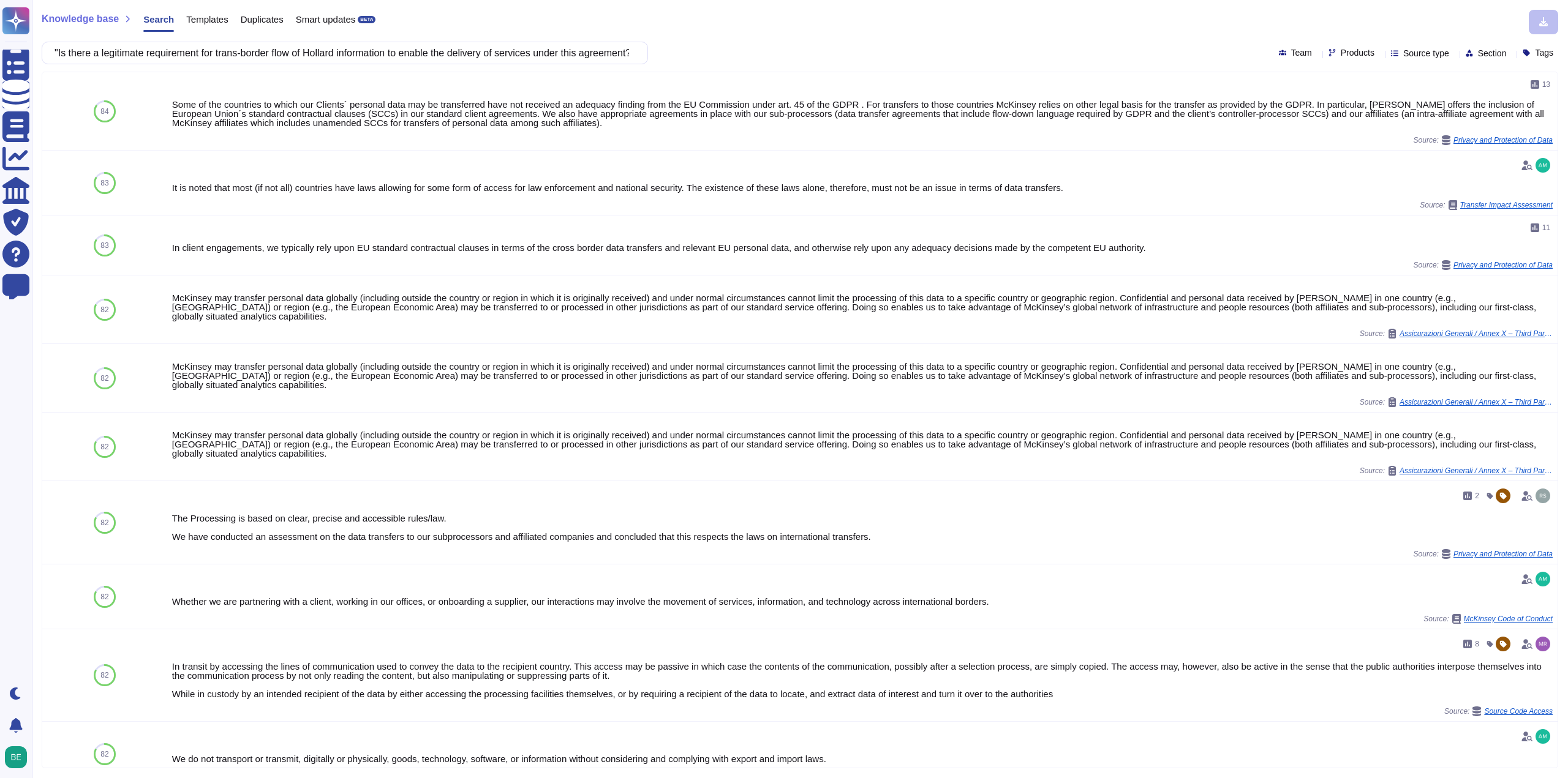
drag, startPoint x: 319, startPoint y: 58, endPoint x: 349, endPoint y: 58, distance: 30.0
click at [349, 58] on input ""Is there a legitimate requirement for trans-border flow of Hollard information…" at bounding box center [341, 53] width 587 height 21
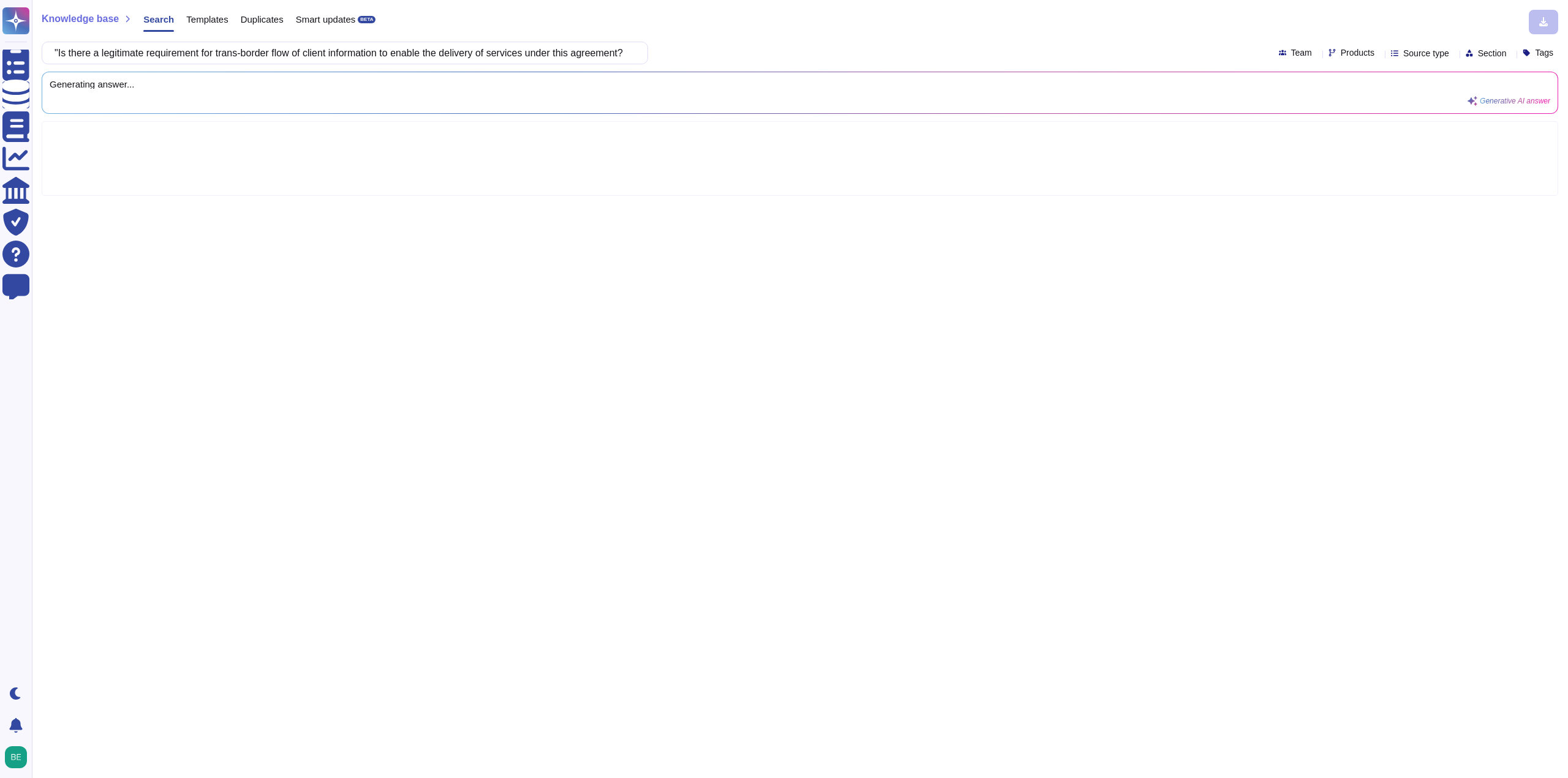
click at [71, 52] on input ""Is there a legitimate requirement for trans-border flow of client information …" at bounding box center [341, 53] width 587 height 21
drag, startPoint x: 563, startPoint y: 41, endPoint x: 622, endPoint y: 49, distance: 59.5
click at [622, 49] on div "Knowledge base Search Templates Duplicates Smart updates BETA Is there a legiti…" at bounding box center [800, 389] width 1536 height 778
drag, startPoint x: 615, startPoint y: 51, endPoint x: 718, endPoint y: 46, distance: 103.1
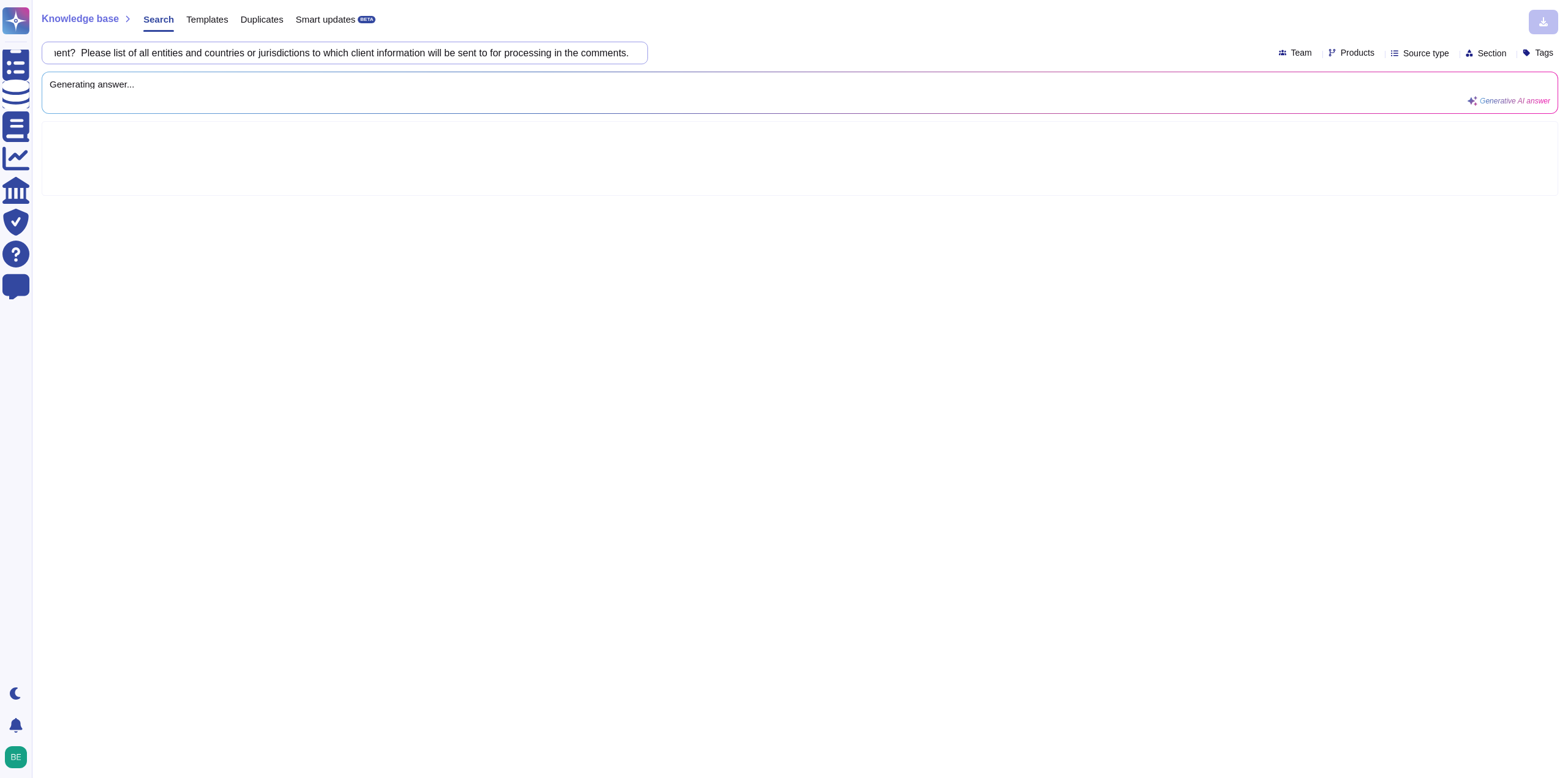
click at [718, 46] on div "Is there a legitimate requirement for trans-border flow of client information t…" at bounding box center [800, 53] width 1516 height 23
click at [516, 53] on input "Is there a legitimate requirement for trans-border flow of client information t…" at bounding box center [341, 53] width 587 height 21
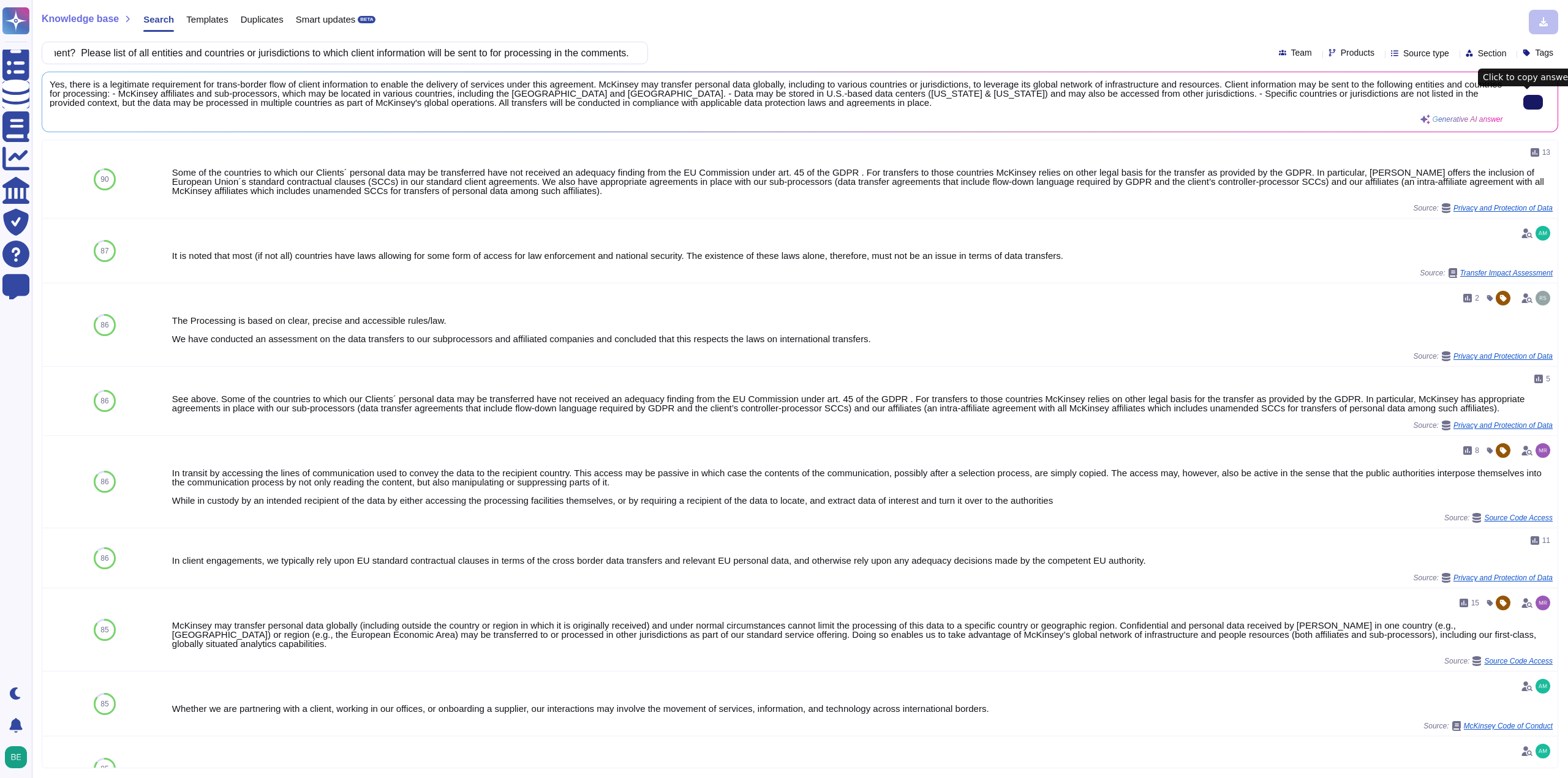
click at [446, 60] on input "Is there a legitimate requirement for trans-border flow of client information t…" at bounding box center [341, 53] width 587 height 21
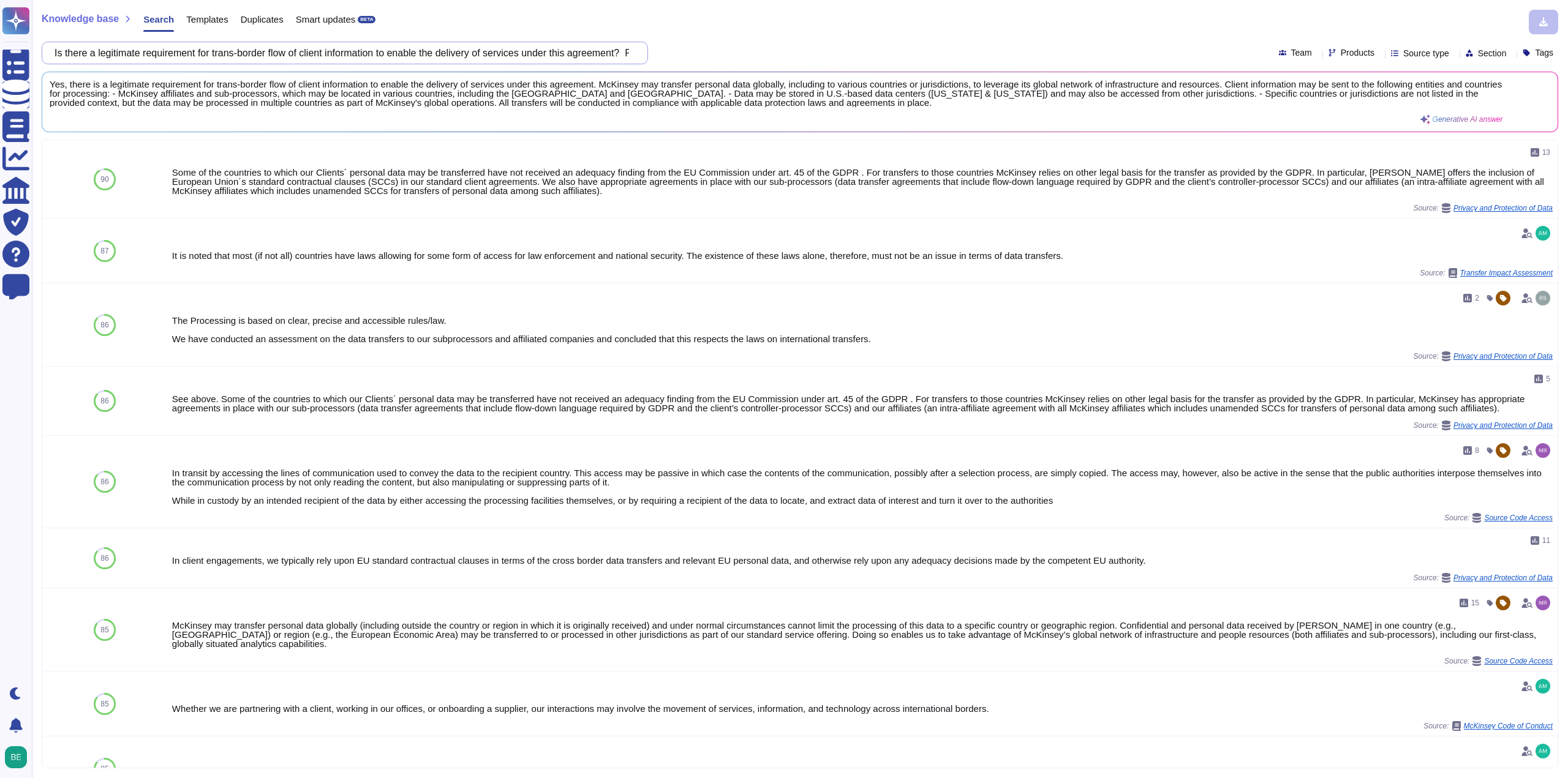
paste input ""Is your organisation in a position to return key information/documentation to …"
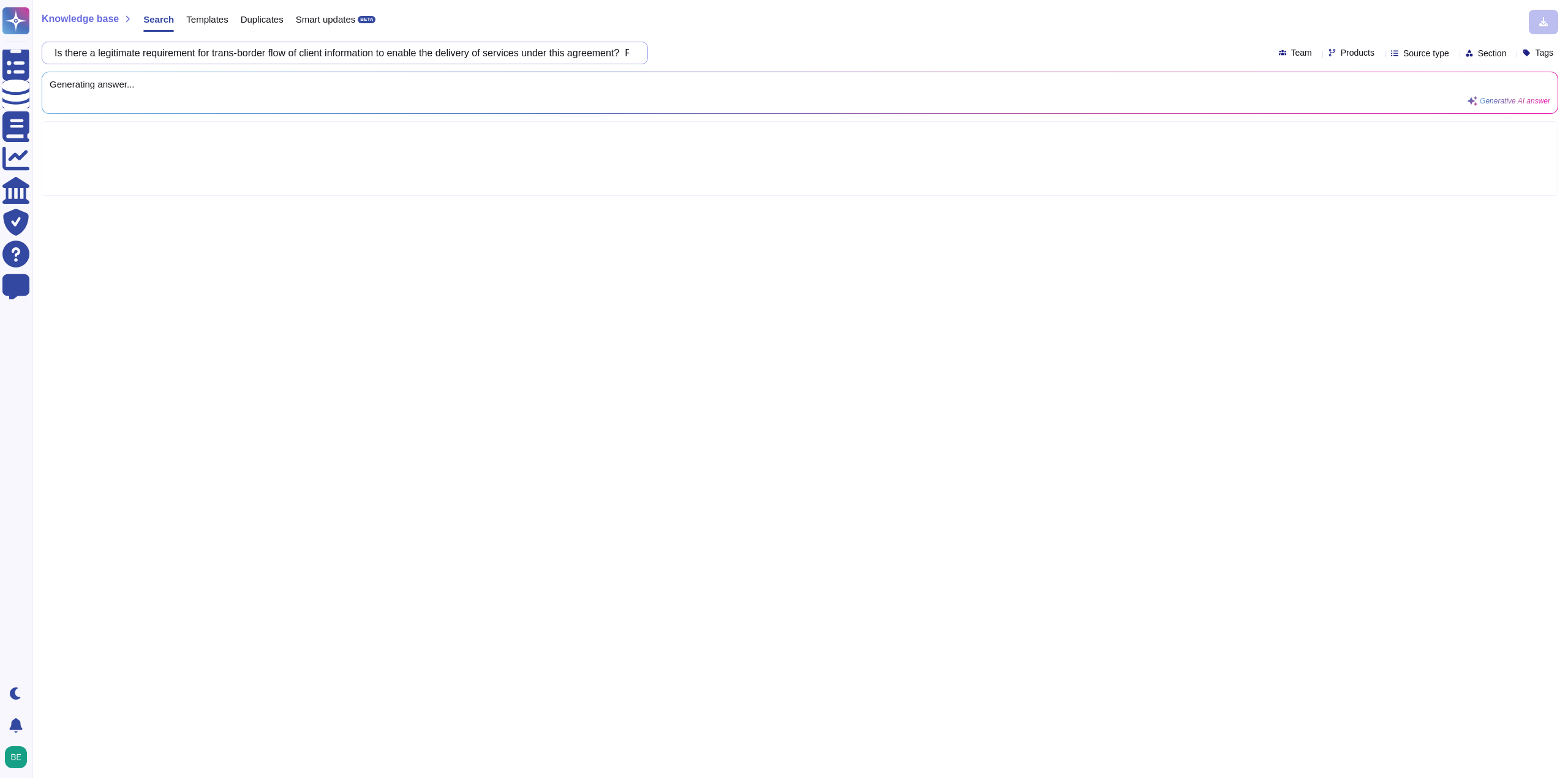
scroll to position [0, 332]
drag, startPoint x: 286, startPoint y: 51, endPoint x: 320, endPoint y: 57, distance: 34.5
click at [320, 57] on input ""Is your organisation in a position to return key information/documentation to …" at bounding box center [341, 53] width 587 height 21
drag, startPoint x: 103, startPoint y: 55, endPoint x: 135, endPoint y: 51, distance: 32.2
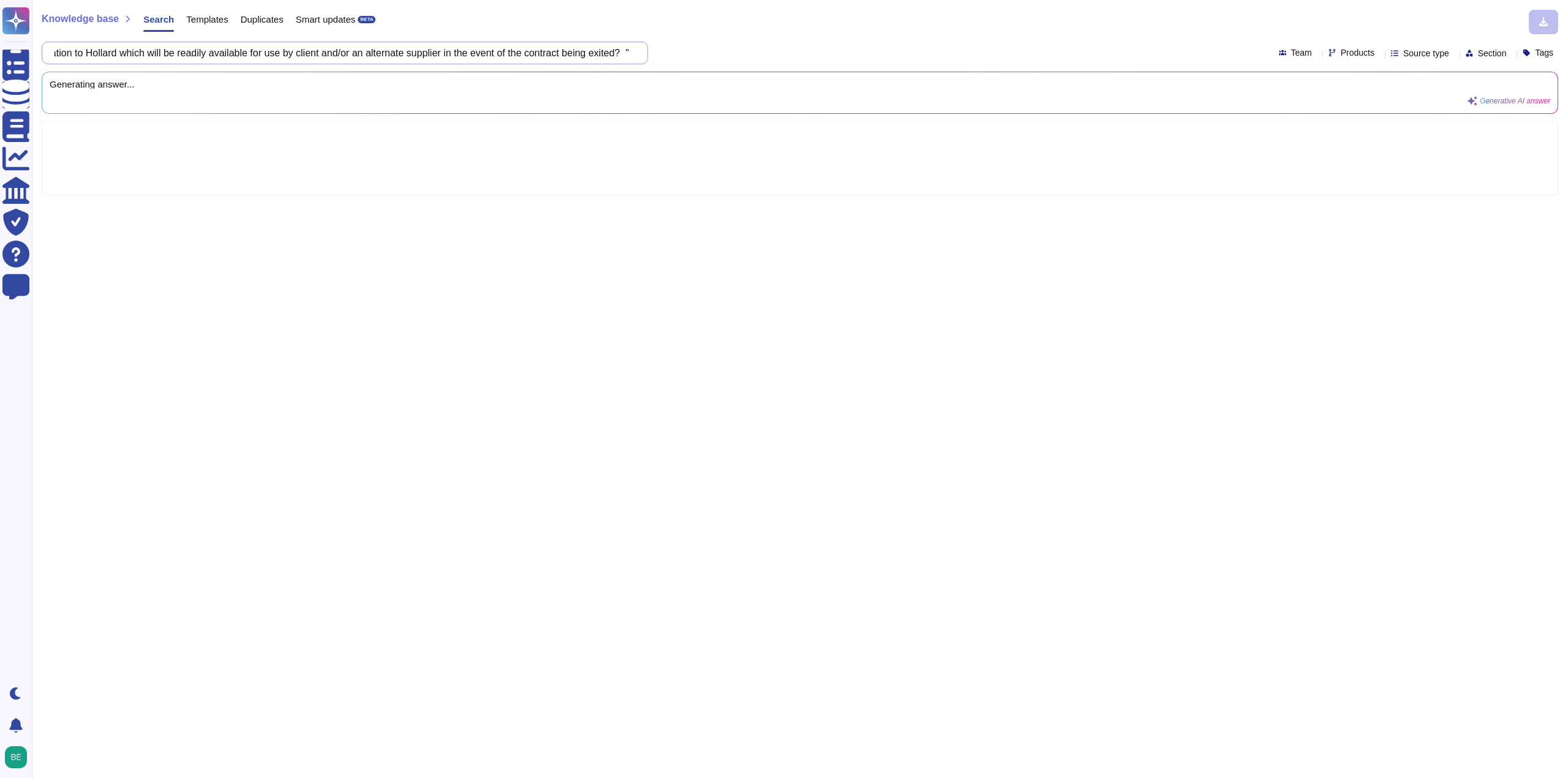
click at [135, 51] on input ""Is your organisation in a position to return key information/documentation to …" at bounding box center [341, 53] width 587 height 21
drag, startPoint x: 219, startPoint y: 51, endPoint x: 90, endPoint y: 46, distance: 129.1
click at [90, 46] on input ""Is your organisation in a position to return key information/documentation to …" at bounding box center [341, 53] width 587 height 21
type input ""Is your organisation in a position to return key information/documentation to …"
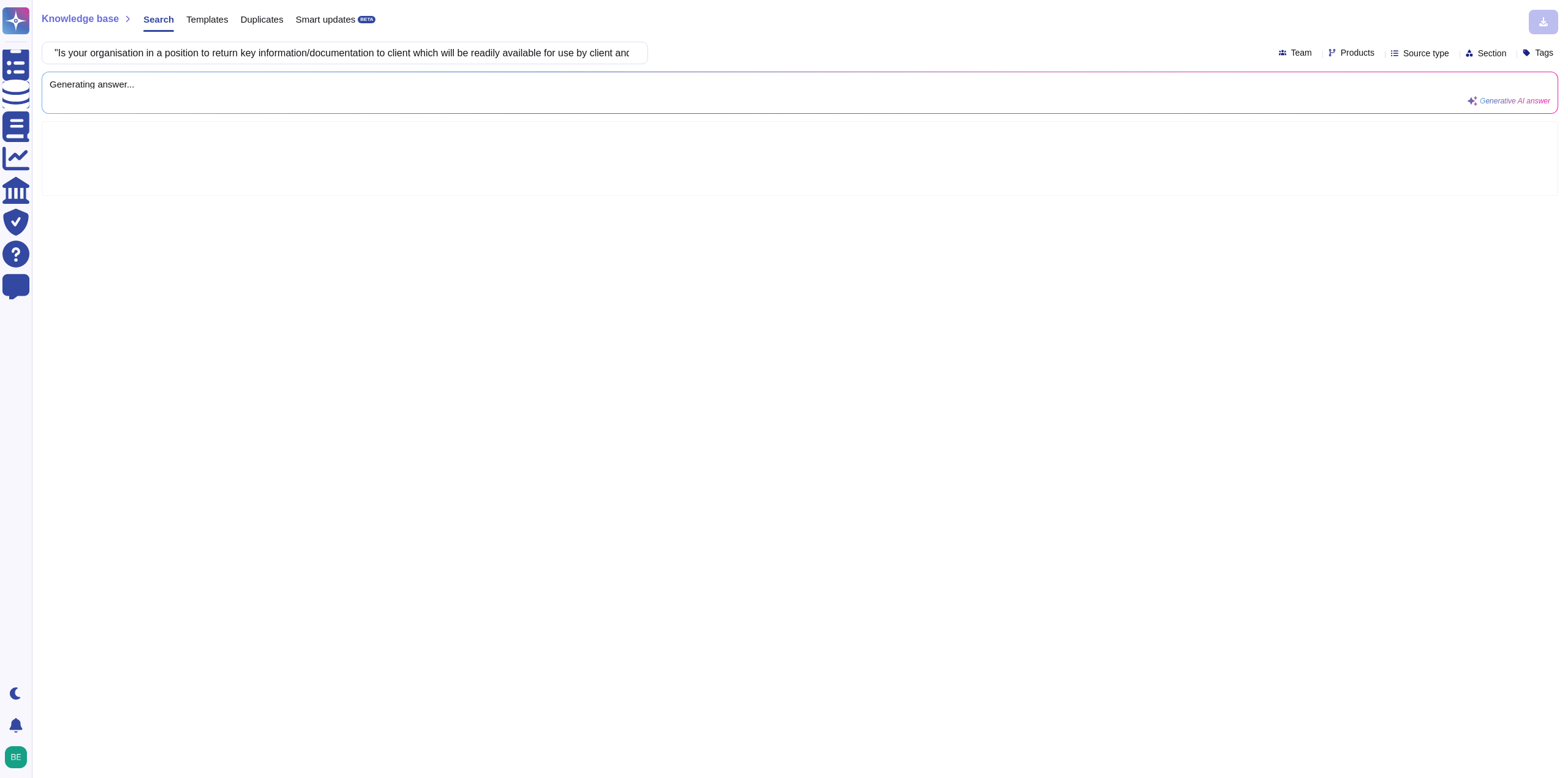
click at [873, 29] on div "Knowledge base Search Templates Duplicates Smart updates BETA" at bounding box center [795, 22] width 1507 height 24
